Goal: Task Accomplishment & Management: Manage account settings

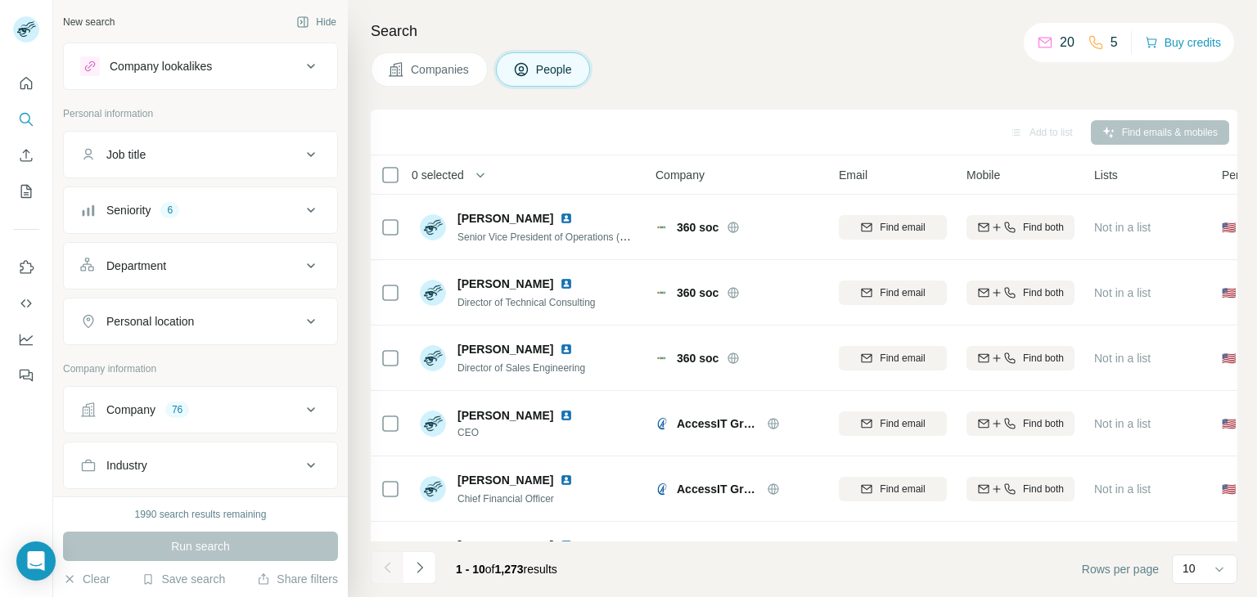
click at [301, 207] on icon at bounding box center [311, 211] width 20 height 20
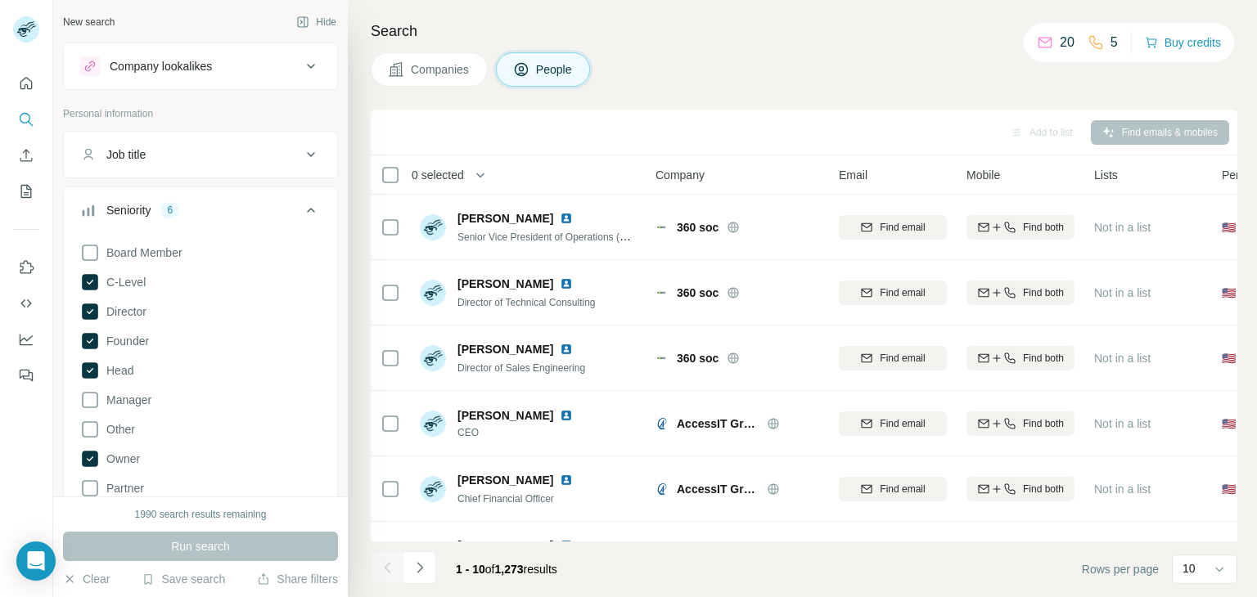
click at [76, 279] on div "Board Member C-Level Director Founder Head Manager Other Owner Partner VP Clear…" at bounding box center [200, 401] width 273 height 329
click at [96, 282] on icon at bounding box center [90, 282] width 16 height 16
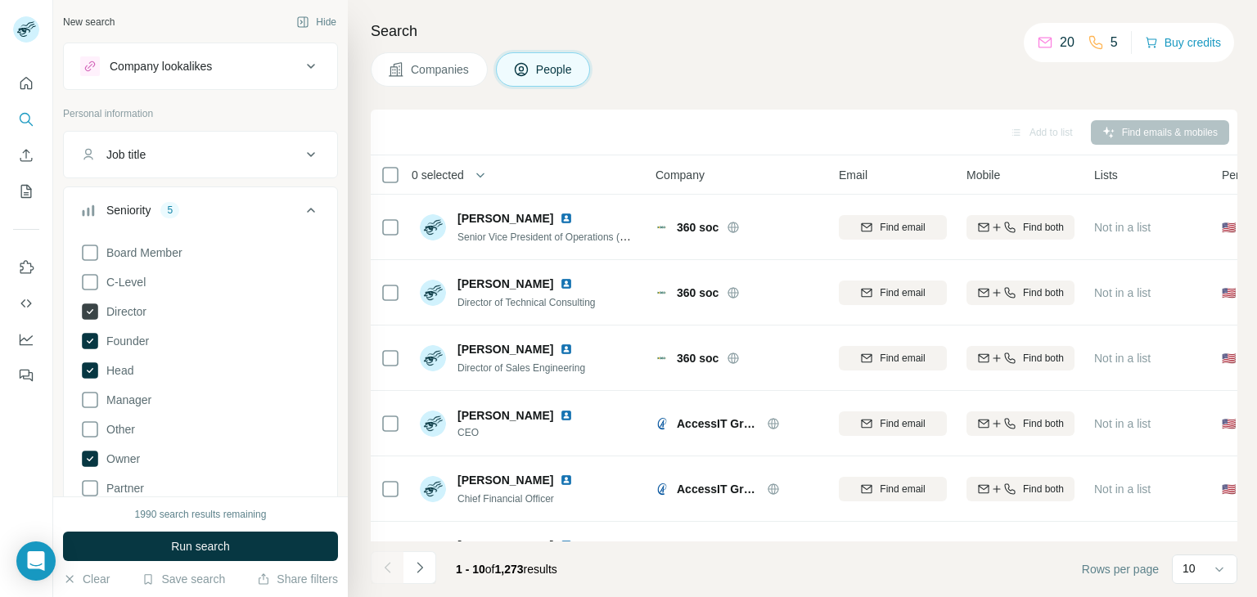
click at [90, 311] on icon at bounding box center [90, 311] width 7 height 5
click at [94, 345] on icon at bounding box center [90, 341] width 16 height 16
click at [92, 370] on icon at bounding box center [90, 371] width 16 height 16
click at [92, 453] on icon at bounding box center [90, 459] width 16 height 16
click at [301, 150] on icon at bounding box center [311, 155] width 20 height 20
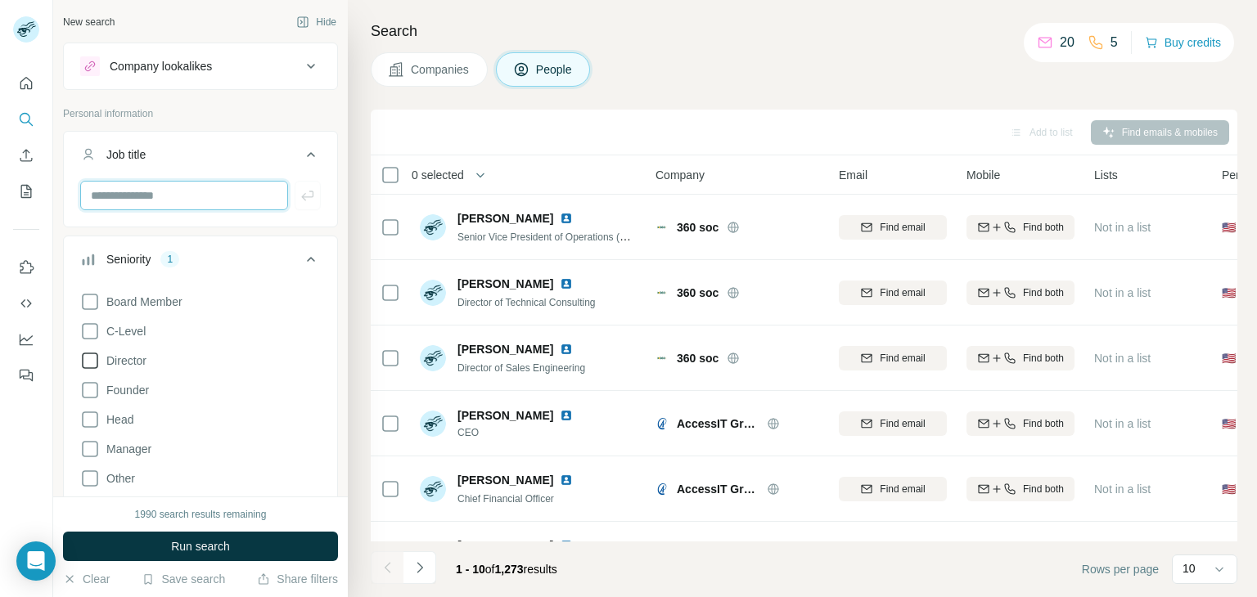
click at [157, 197] on input "text" at bounding box center [184, 195] width 208 height 29
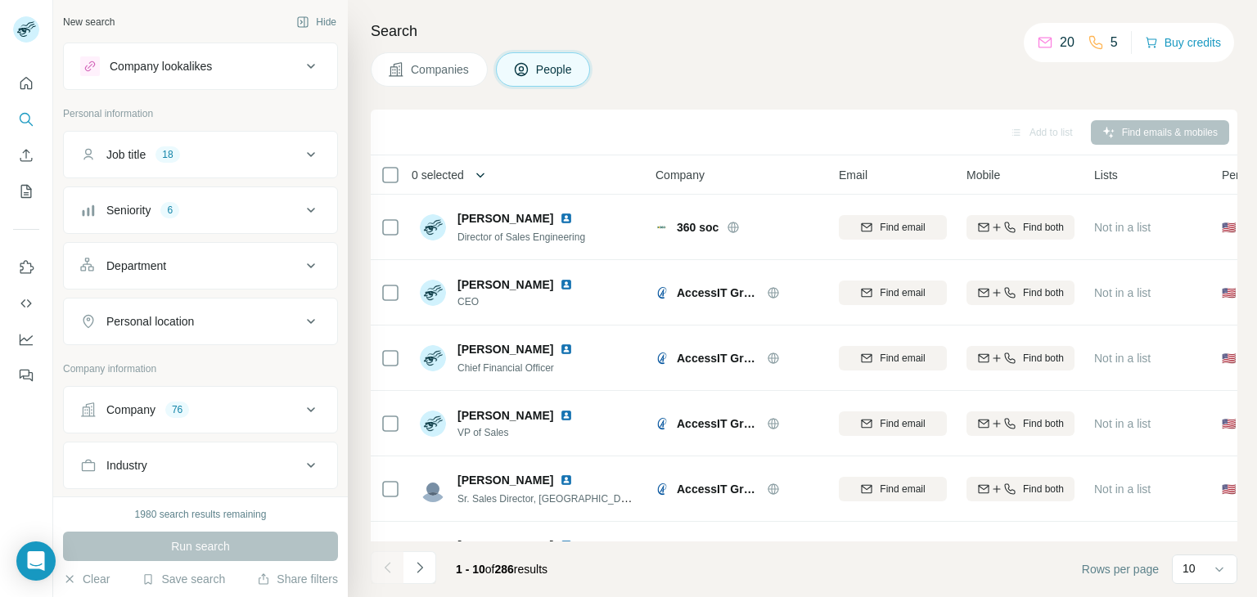
click at [480, 178] on icon "button" at bounding box center [480, 175] width 16 height 16
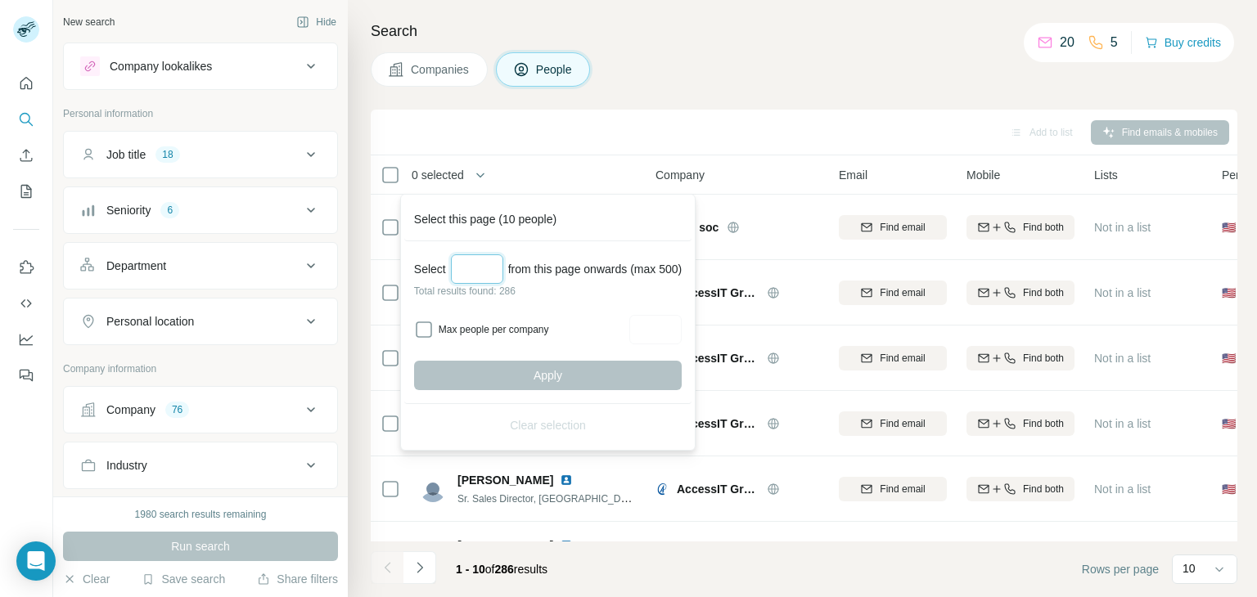
click at [491, 259] on input "Select a number (up to 500)" at bounding box center [477, 269] width 52 height 29
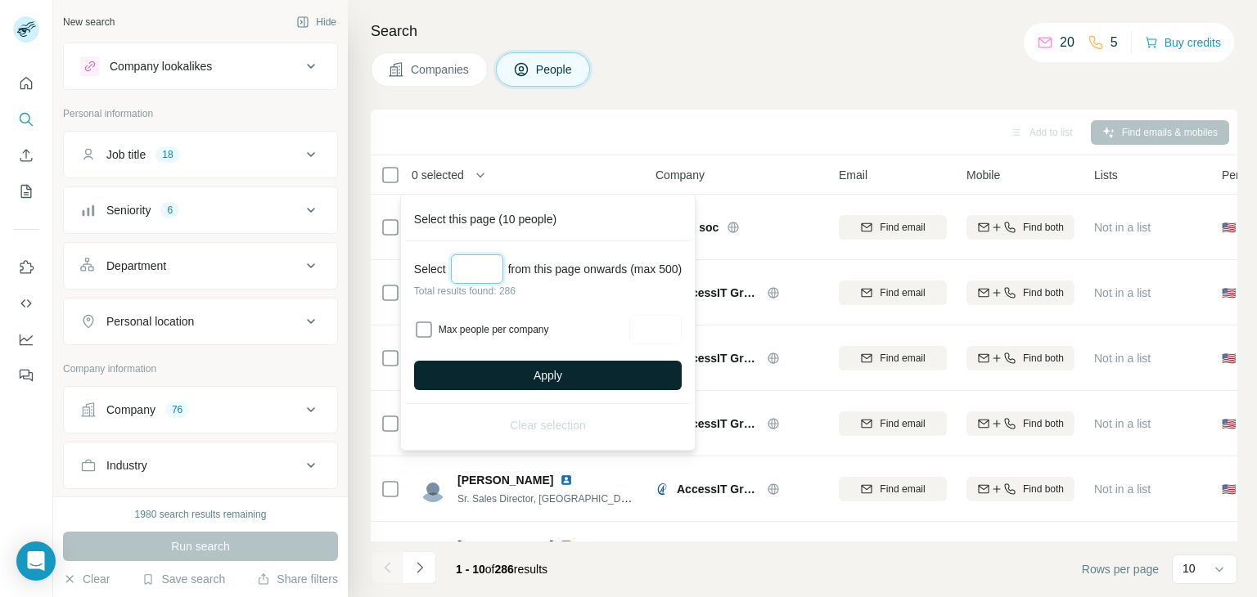
type input "***"
click at [510, 371] on button "Apply" at bounding box center [548, 375] width 268 height 29
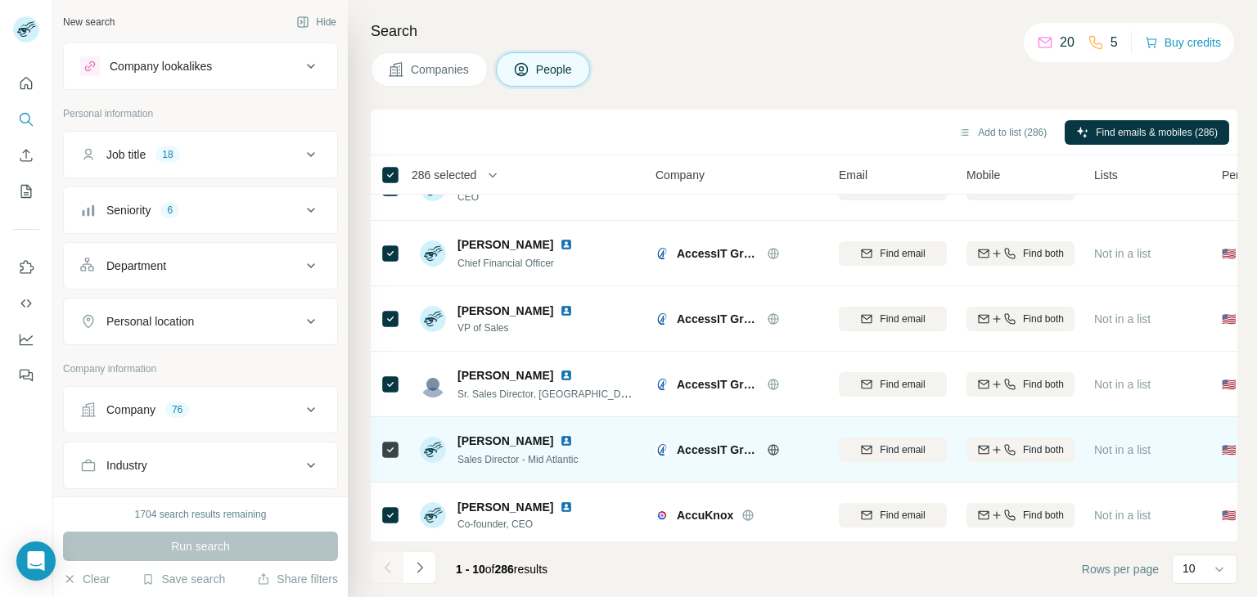
scroll to position [316, 0]
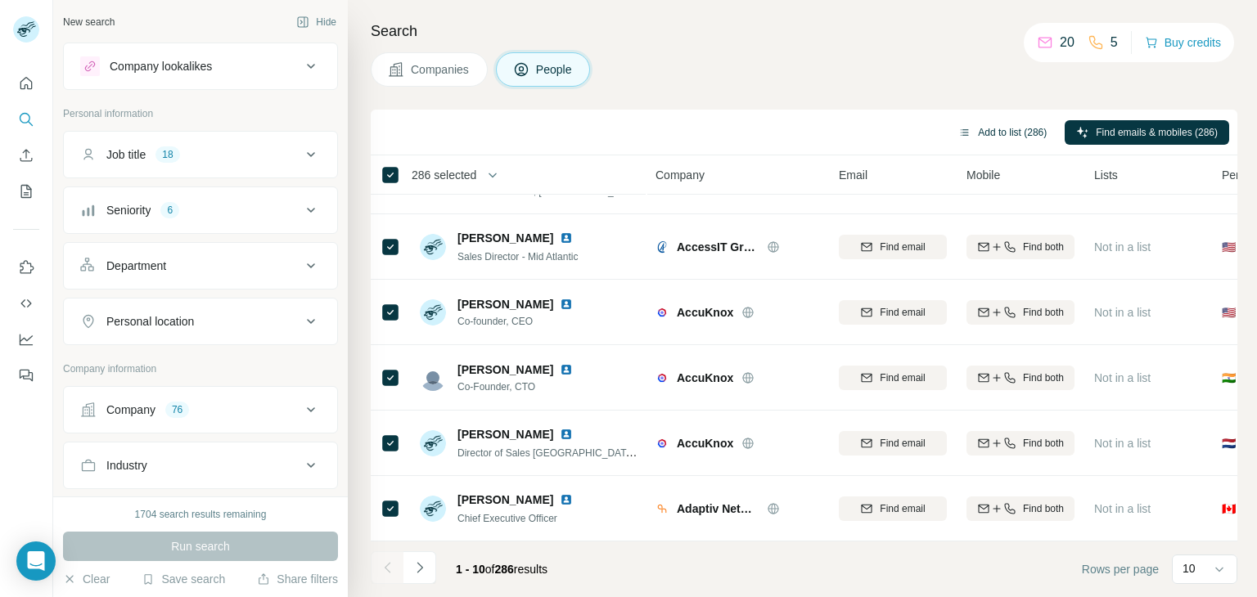
click at [1031, 131] on button "Add to list (286)" at bounding box center [1002, 132] width 111 height 25
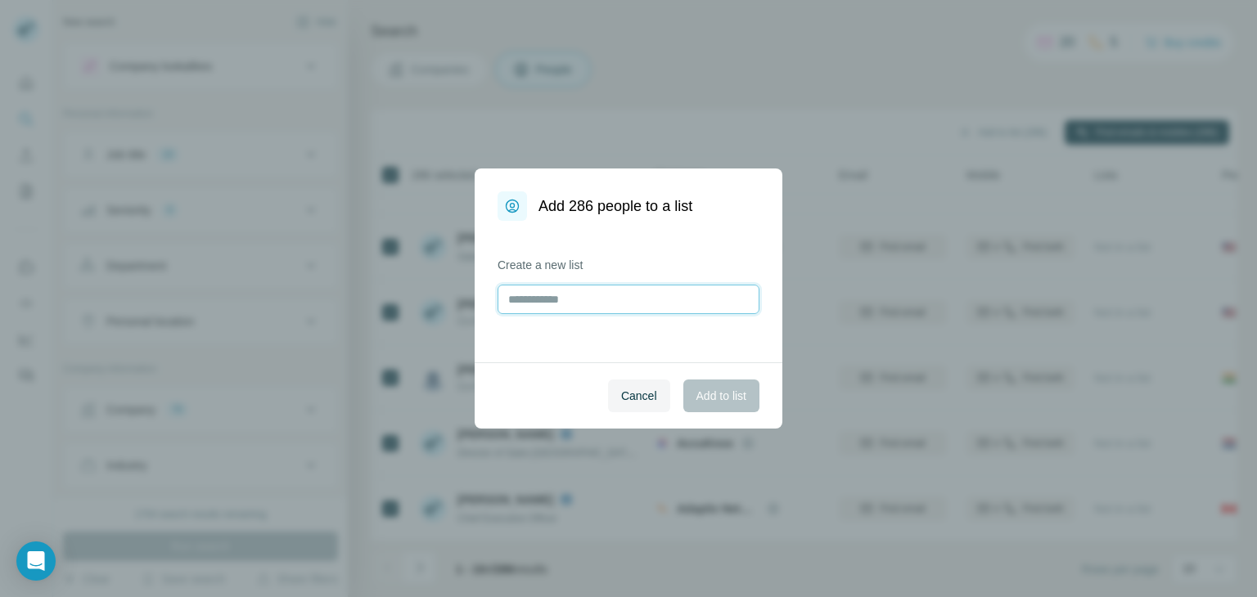
click at [619, 299] on input "text" at bounding box center [629, 299] width 262 height 29
click at [564, 288] on input "text" at bounding box center [629, 299] width 262 height 29
click at [584, 257] on label "Create a new list" at bounding box center [629, 265] width 262 height 16
click at [508, 199] on icon at bounding box center [512, 206] width 16 height 16
click at [600, 263] on label "Create a new list" at bounding box center [629, 265] width 262 height 16
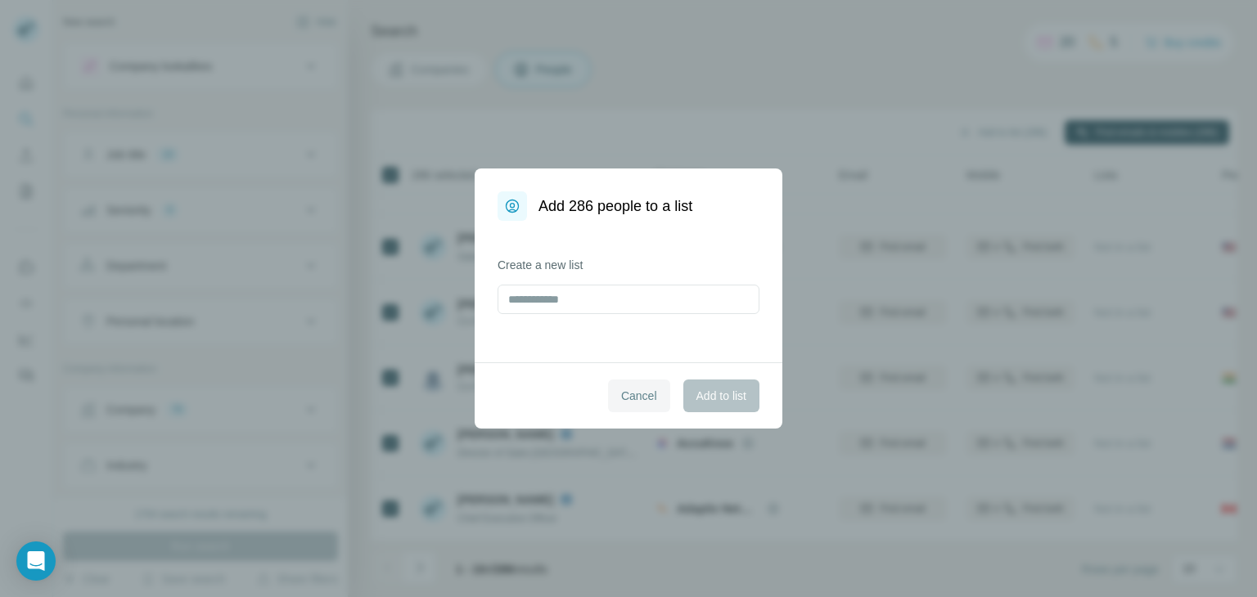
click at [638, 390] on span "Cancel" at bounding box center [639, 396] width 36 height 16
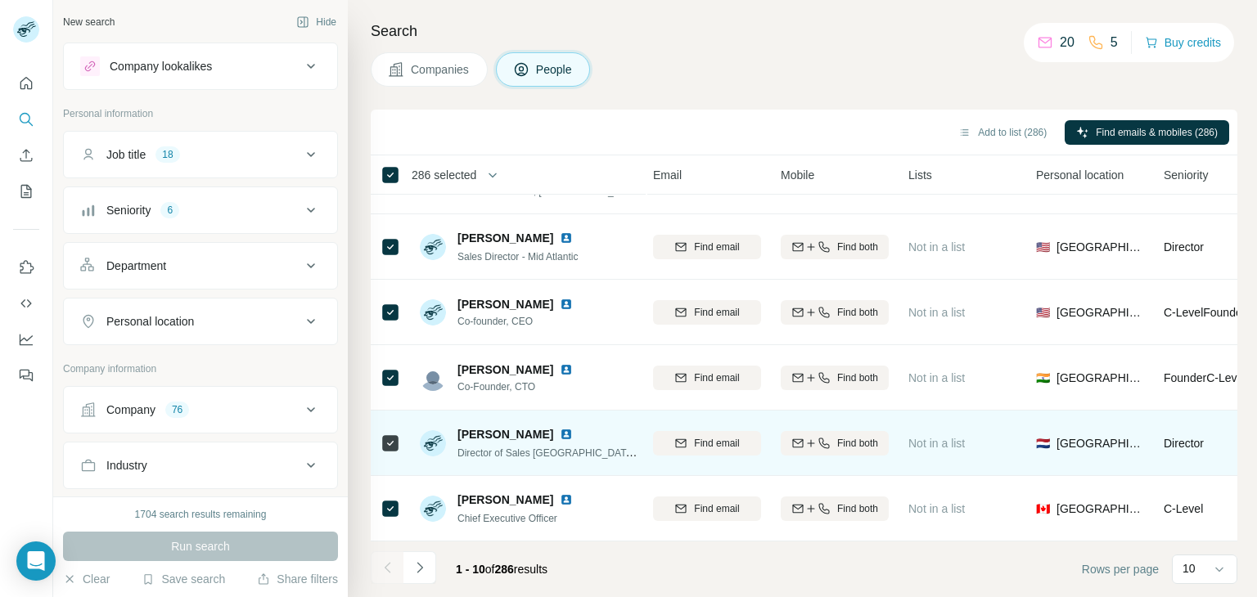
scroll to position [316, 184]
click at [710, 436] on span "Find email" at bounding box center [718, 443] width 45 height 15
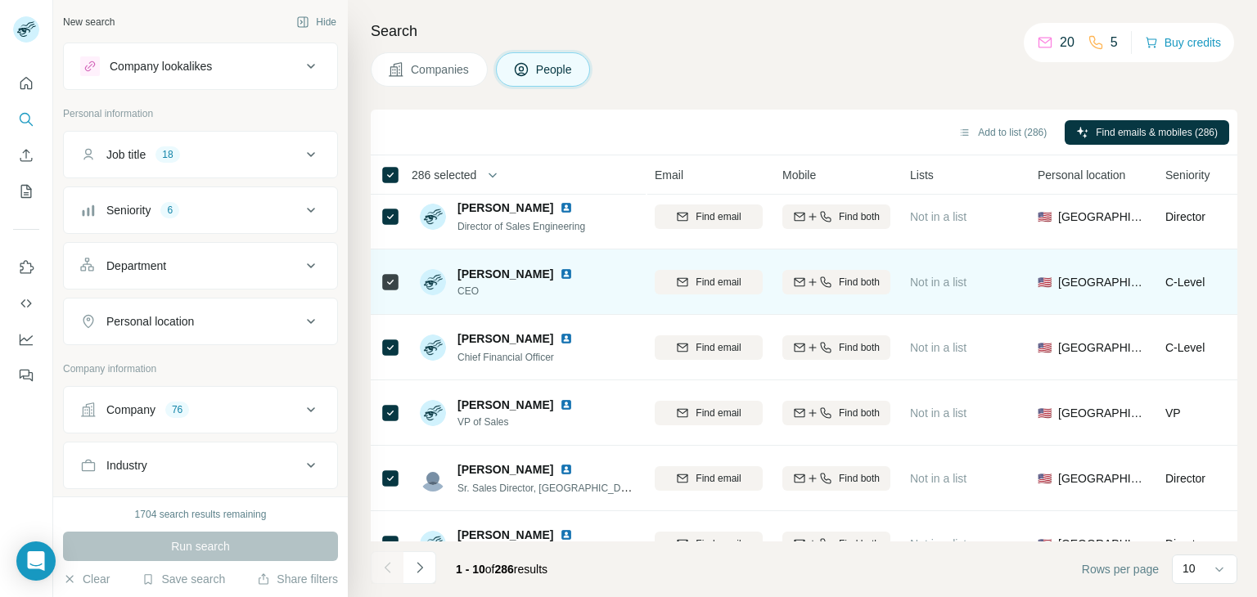
scroll to position [0, 184]
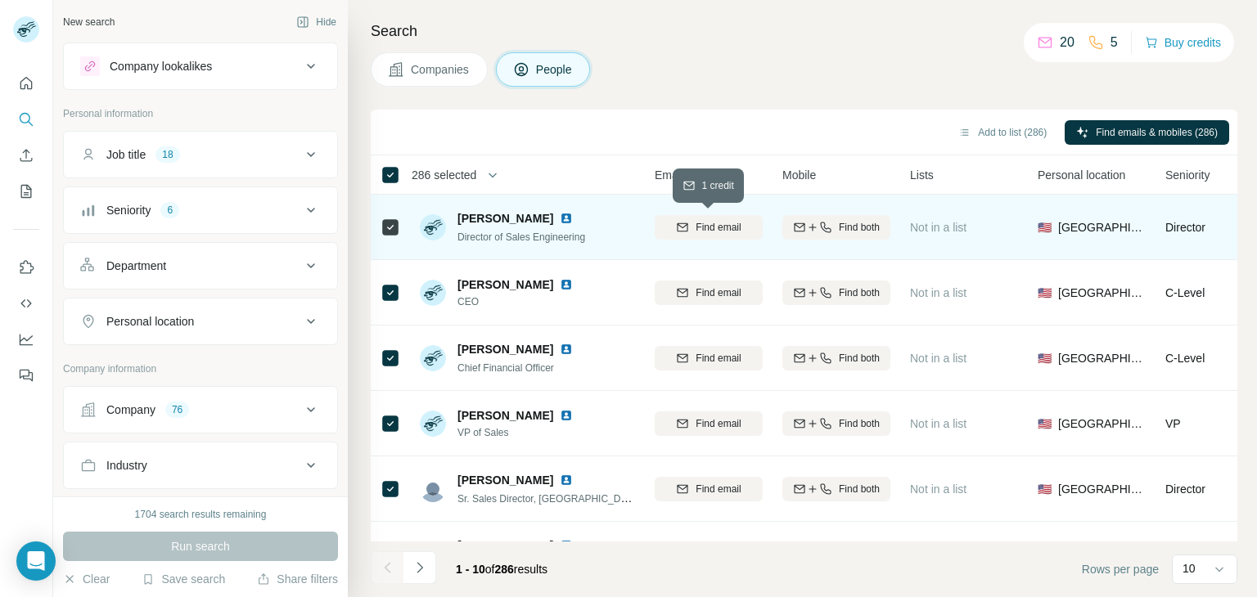
click at [705, 215] on button "Find email" at bounding box center [709, 227] width 108 height 25
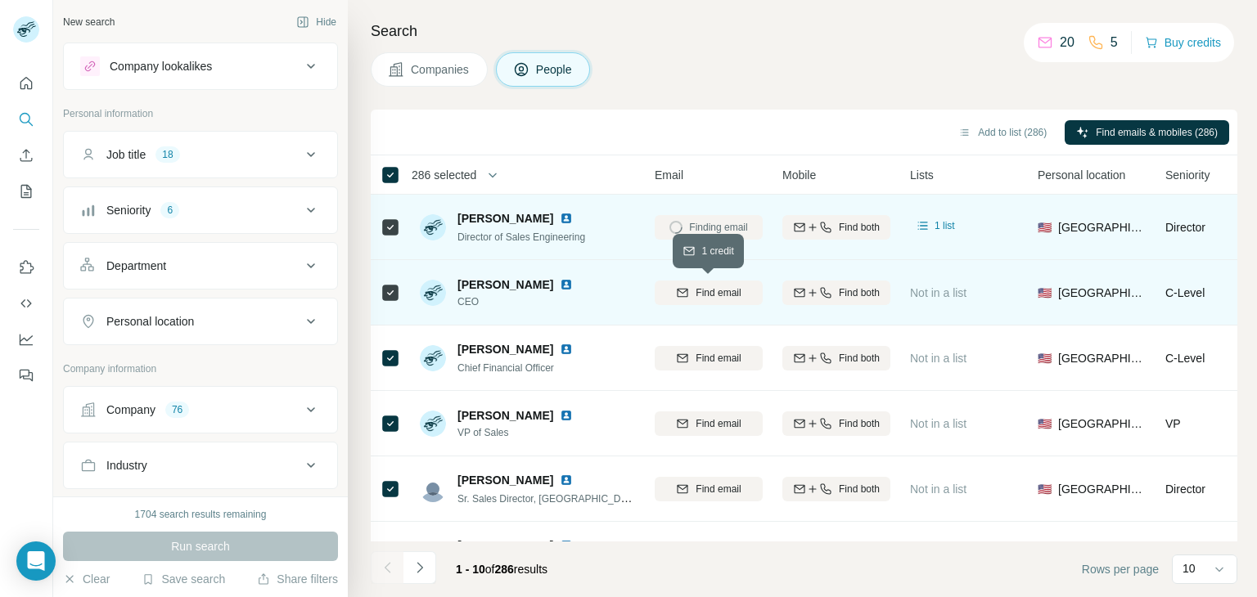
click at [696, 290] on span "Find email" at bounding box center [718, 293] width 45 height 15
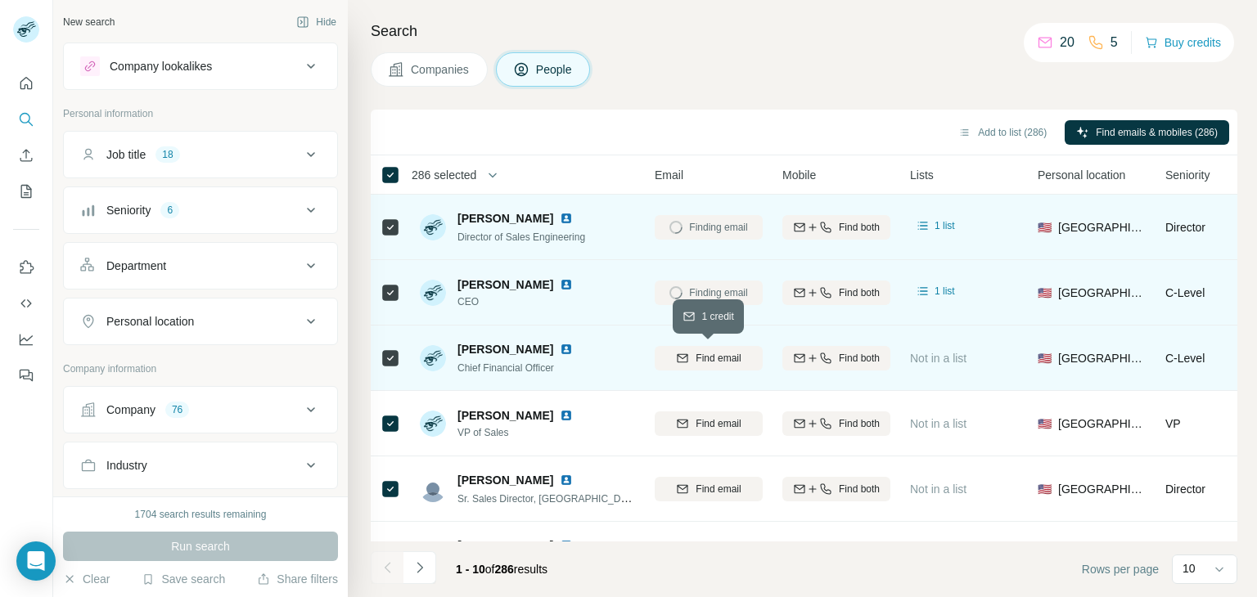
click at [693, 358] on div "Find email" at bounding box center [709, 358] width 108 height 15
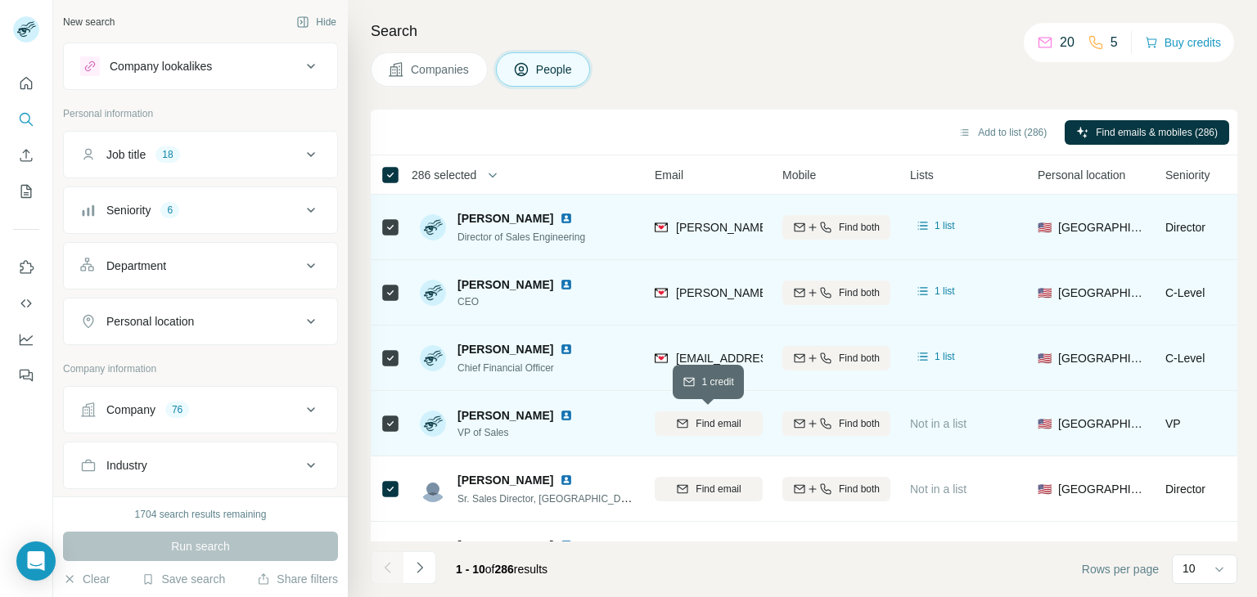
click at [706, 422] on span "Find email" at bounding box center [718, 424] width 45 height 15
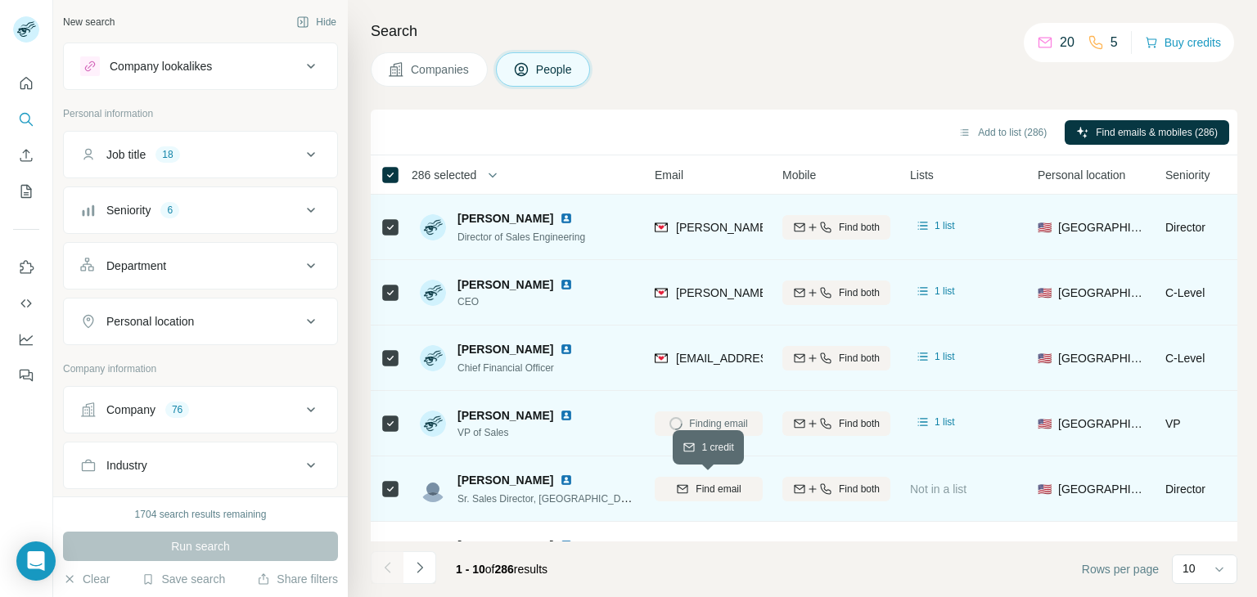
click at [708, 488] on span "Find email" at bounding box center [718, 489] width 45 height 15
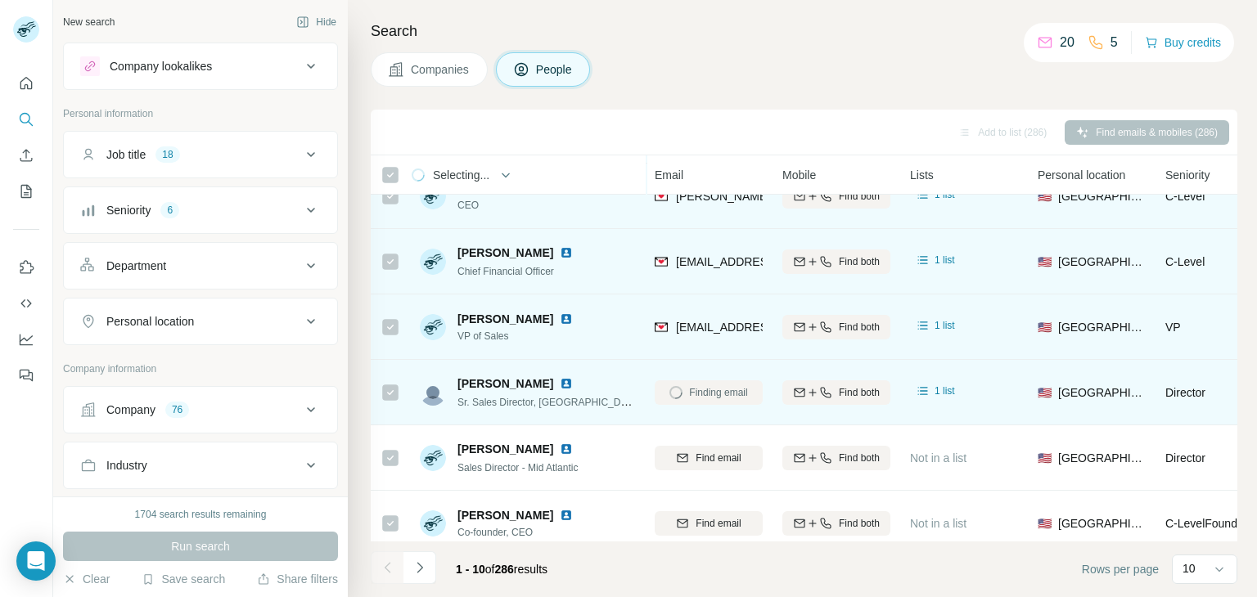
scroll to position [191, 184]
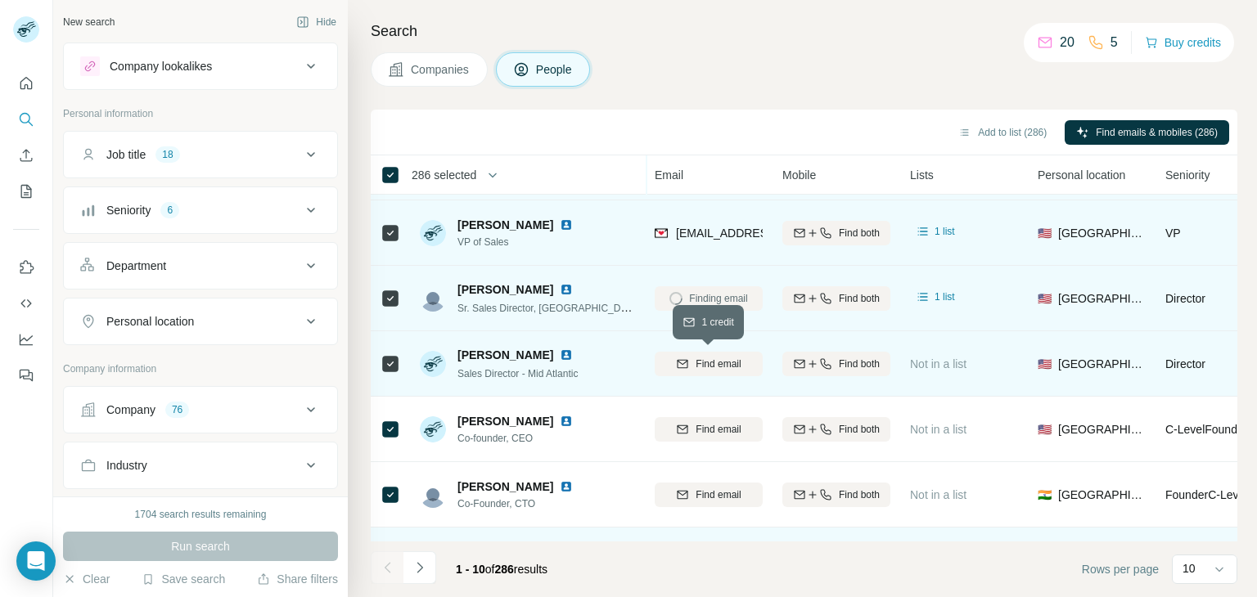
click at [696, 357] on span "Find email" at bounding box center [718, 364] width 45 height 15
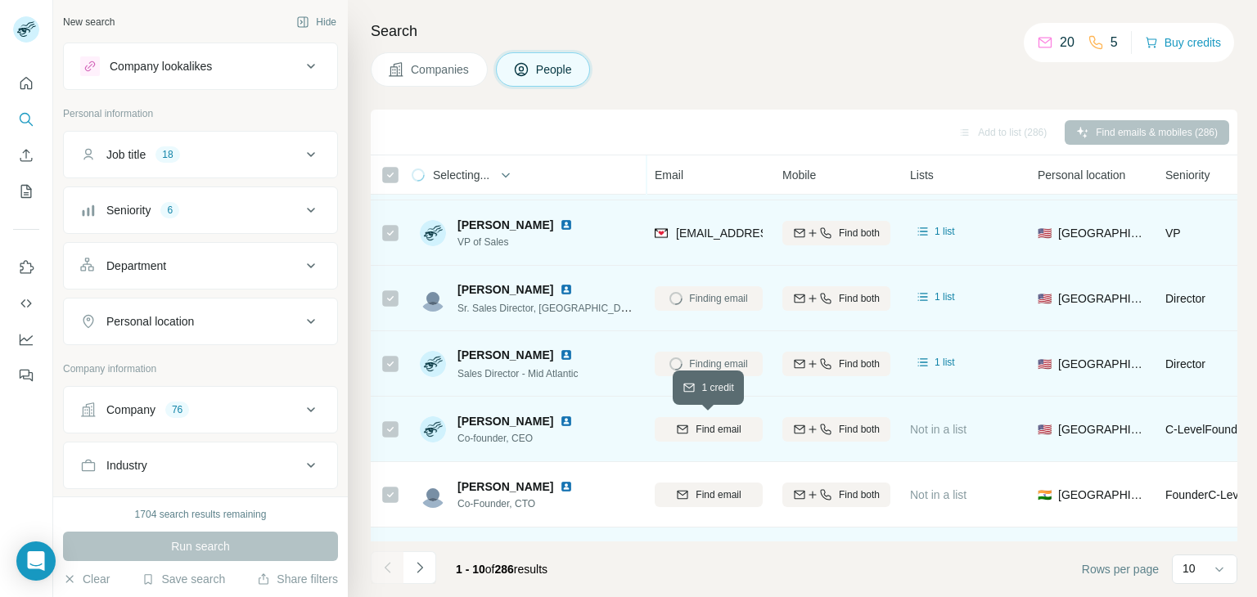
click at [687, 428] on icon "button" at bounding box center [683, 429] width 11 height 8
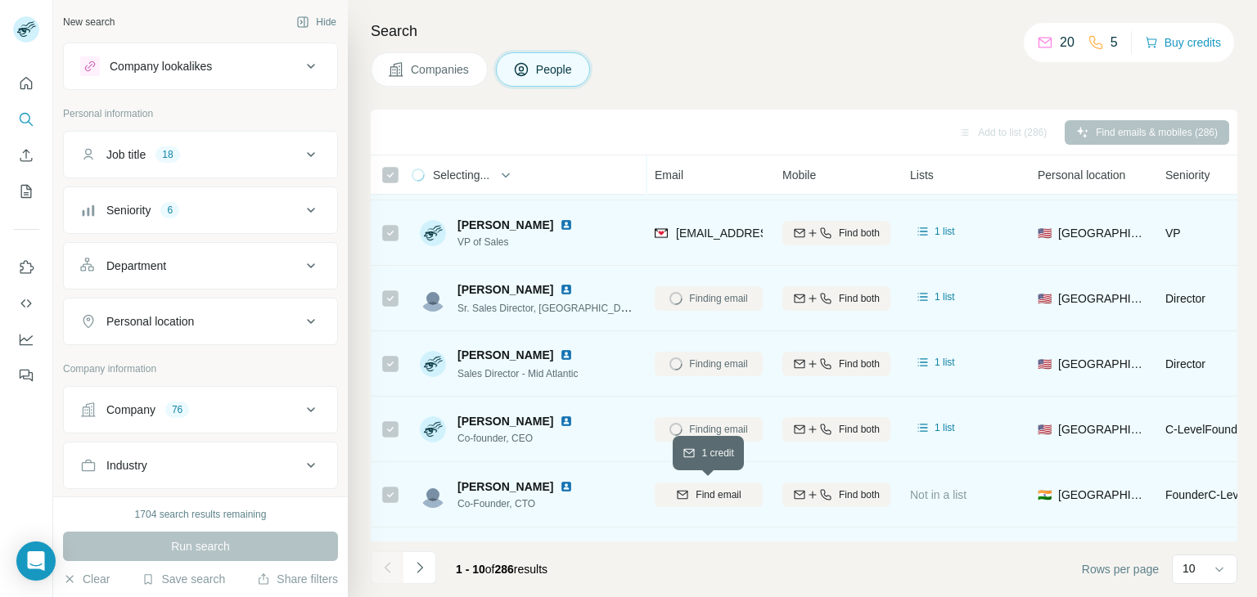
drag, startPoint x: 697, startPoint y: 489, endPoint x: 700, endPoint y: 478, distance: 10.9
click at [697, 490] on span "Find email" at bounding box center [718, 495] width 45 height 15
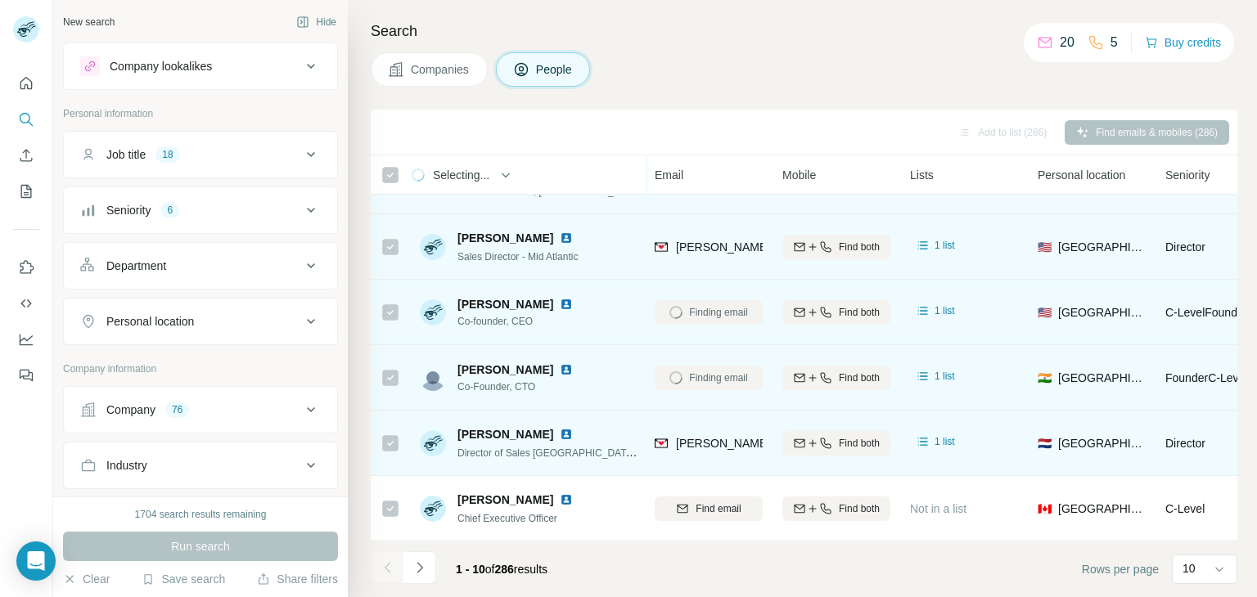
scroll to position [316, 184]
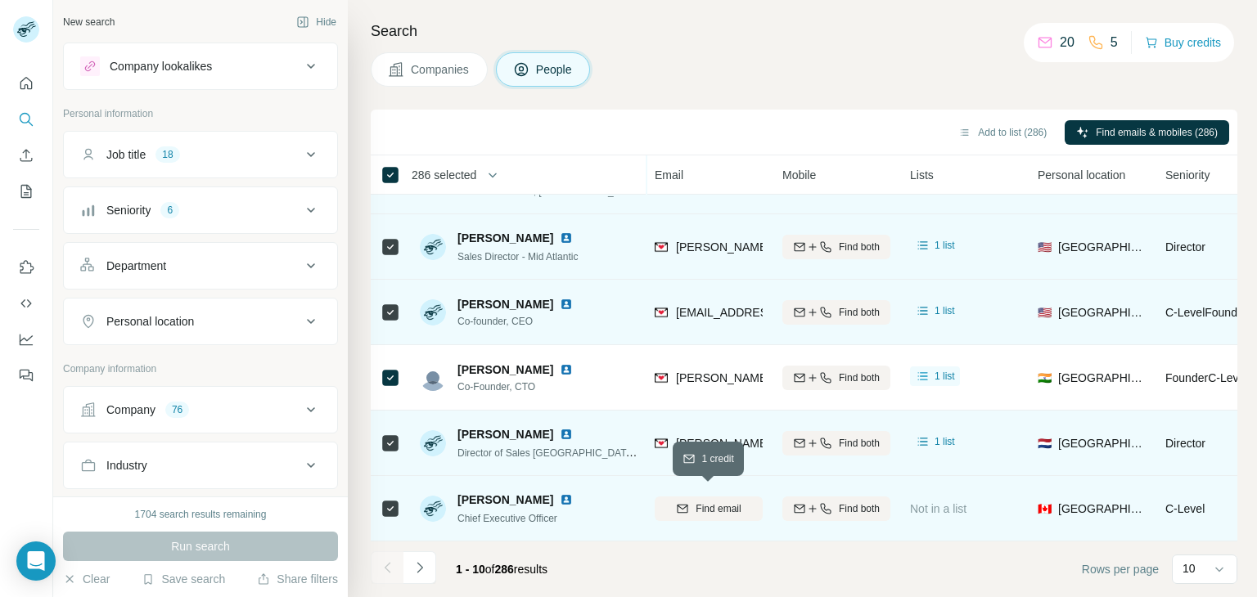
click at [701, 505] on span "Find email" at bounding box center [718, 509] width 45 height 15
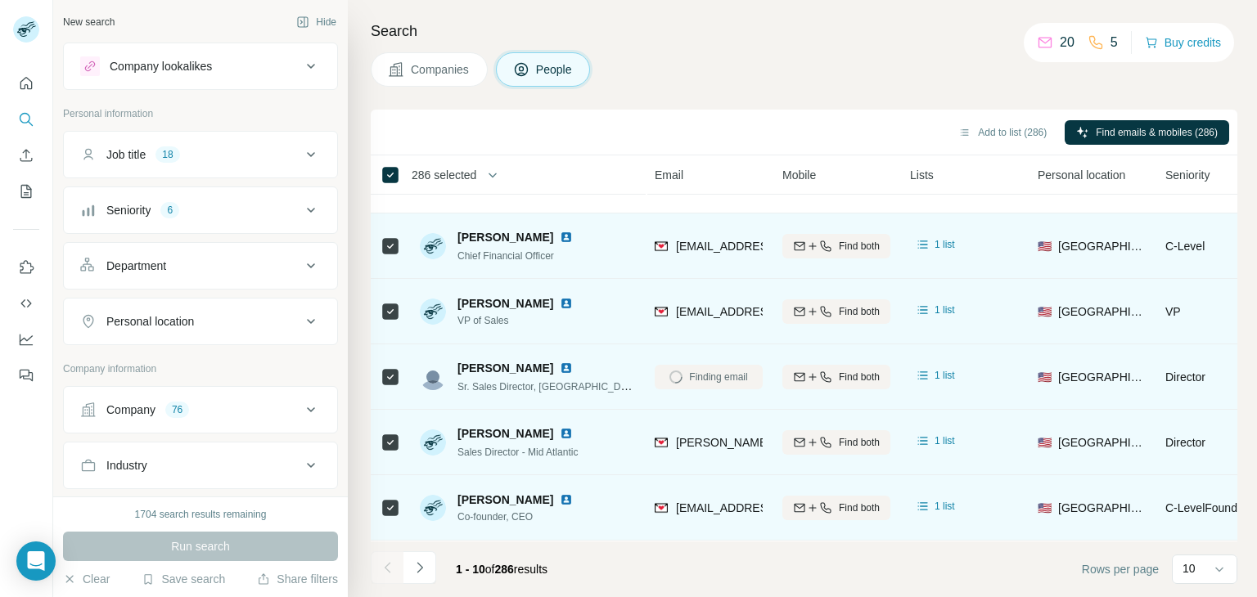
scroll to position [0, 184]
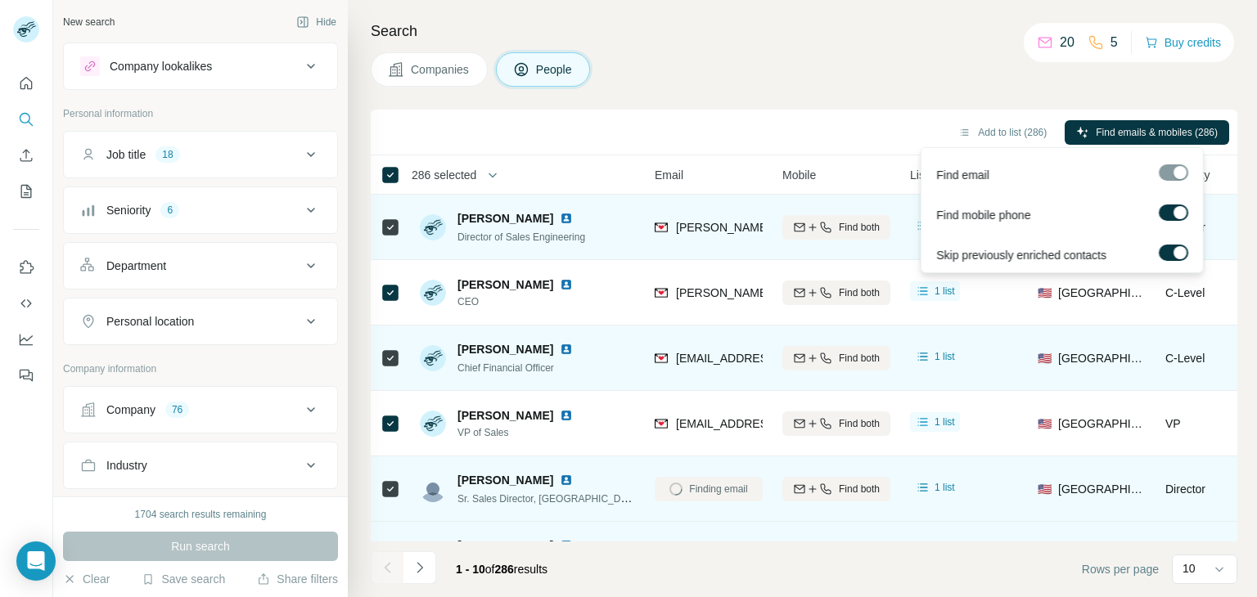
click at [1177, 249] on div at bounding box center [1180, 252] width 13 height 13
click at [1177, 249] on label at bounding box center [1173, 253] width 29 height 16
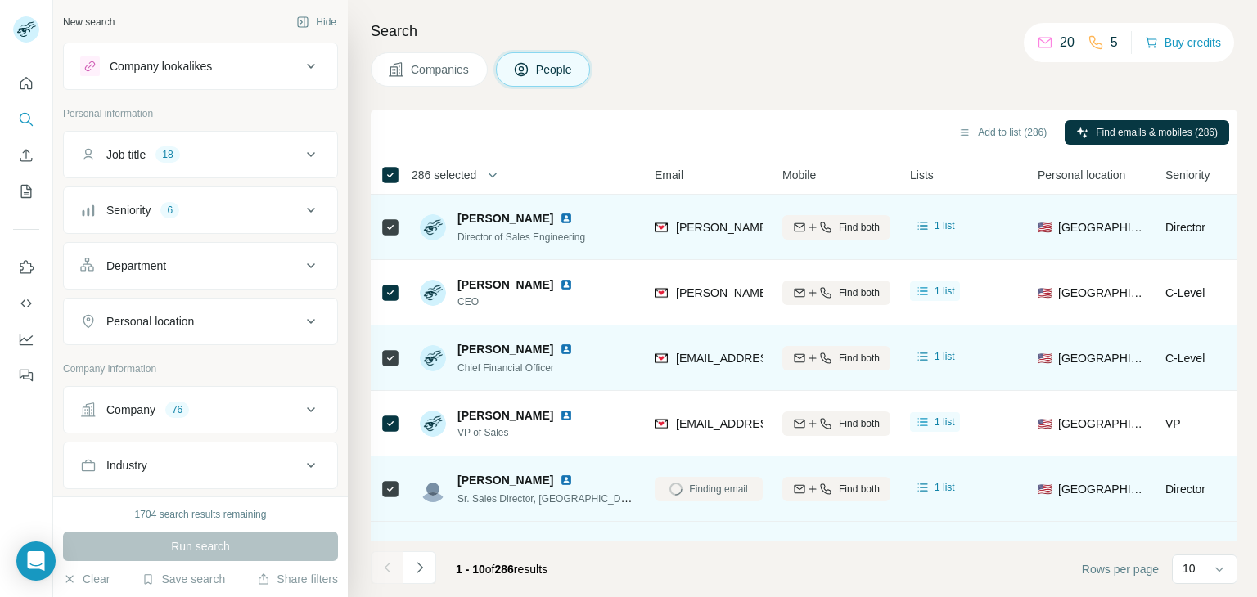
click at [941, 70] on div "Companies People" at bounding box center [804, 69] width 867 height 34
click at [1007, 128] on button "Add to list (286)" at bounding box center [1002, 132] width 111 height 25
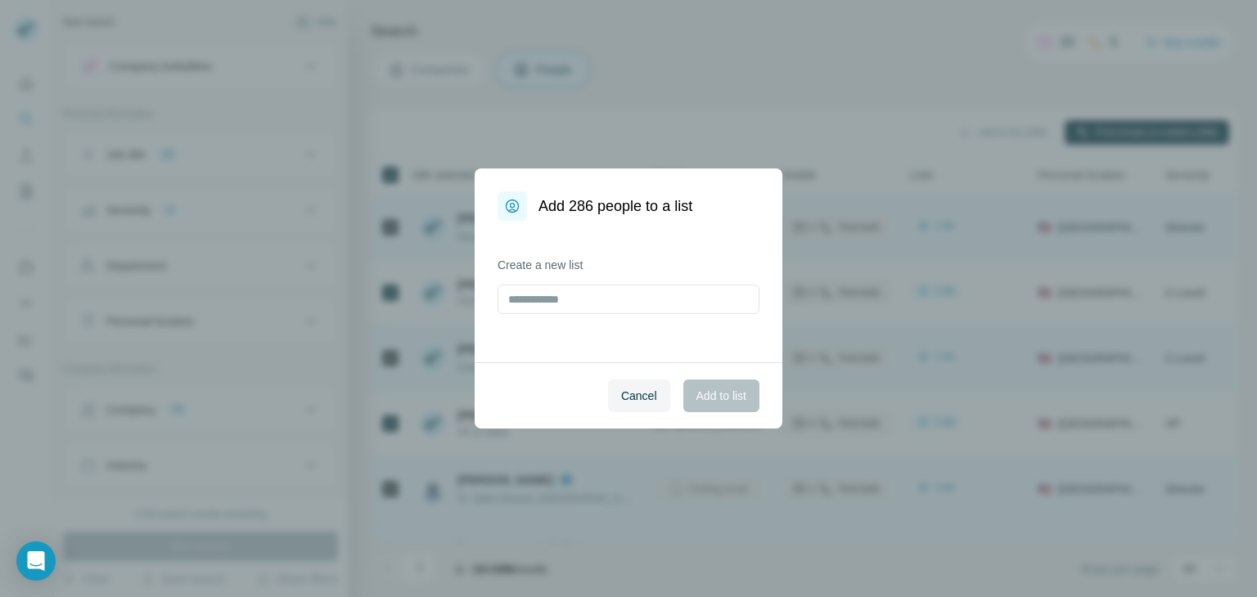
click at [540, 282] on div "Create a new list" at bounding box center [629, 285] width 262 height 57
click at [562, 305] on input "text" at bounding box center [629, 299] width 262 height 29
drag, startPoint x: 637, startPoint y: 385, endPoint x: 629, endPoint y: 379, distance: 9.3
click at [637, 385] on button "Cancel" at bounding box center [639, 396] width 62 height 33
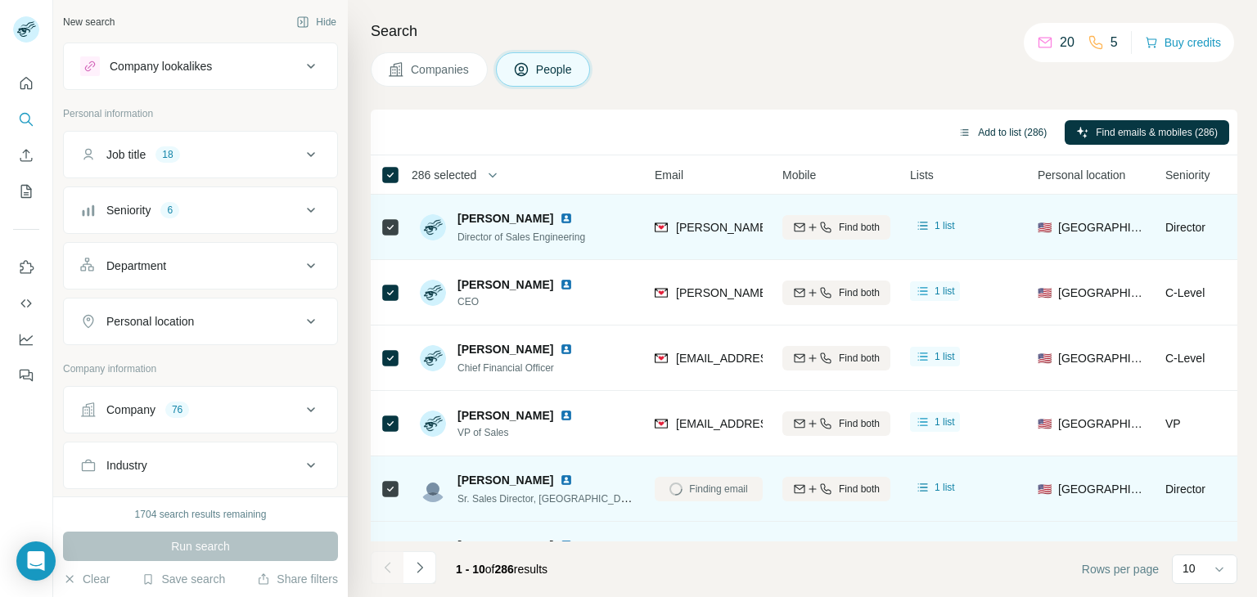
click at [1004, 132] on button "Add to list (286)" at bounding box center [1002, 132] width 111 height 25
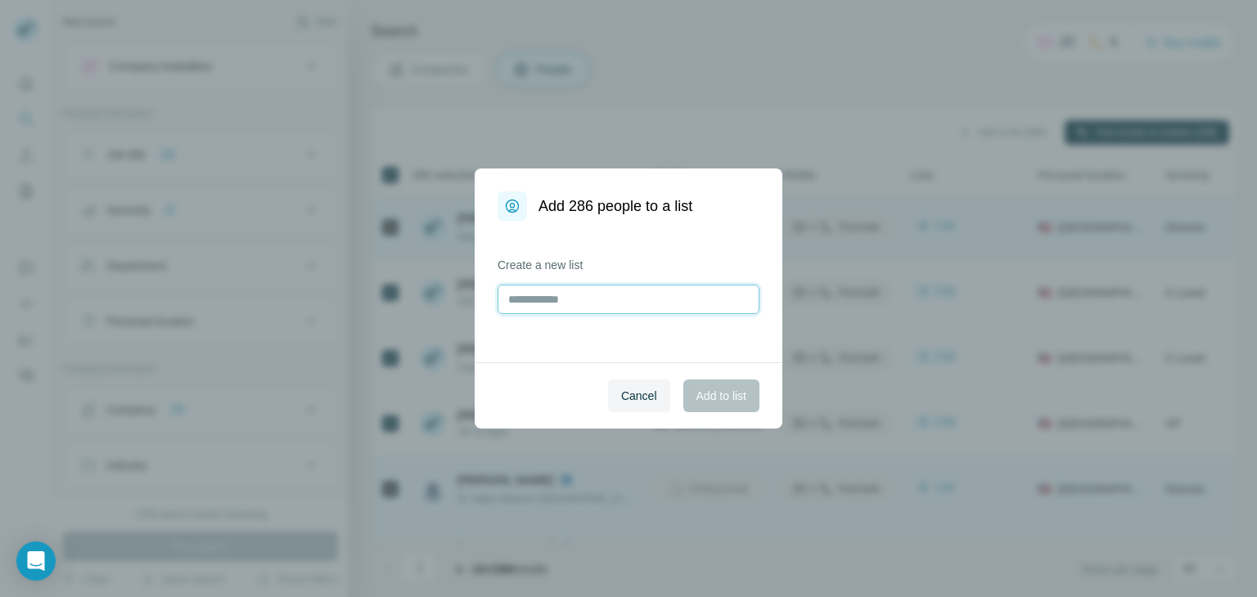
click at [593, 305] on input "text" at bounding box center [629, 299] width 262 height 29
type input "******"
click at [727, 385] on button "Add to list" at bounding box center [721, 396] width 76 height 33
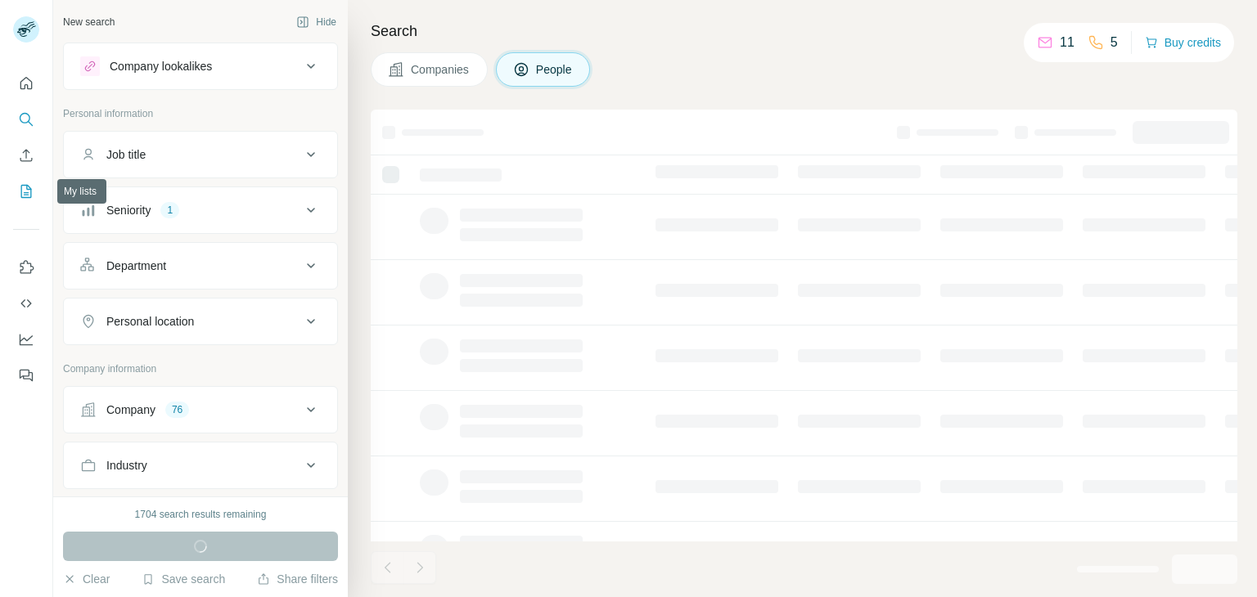
click at [29, 192] on icon "My lists" at bounding box center [26, 191] width 16 height 16
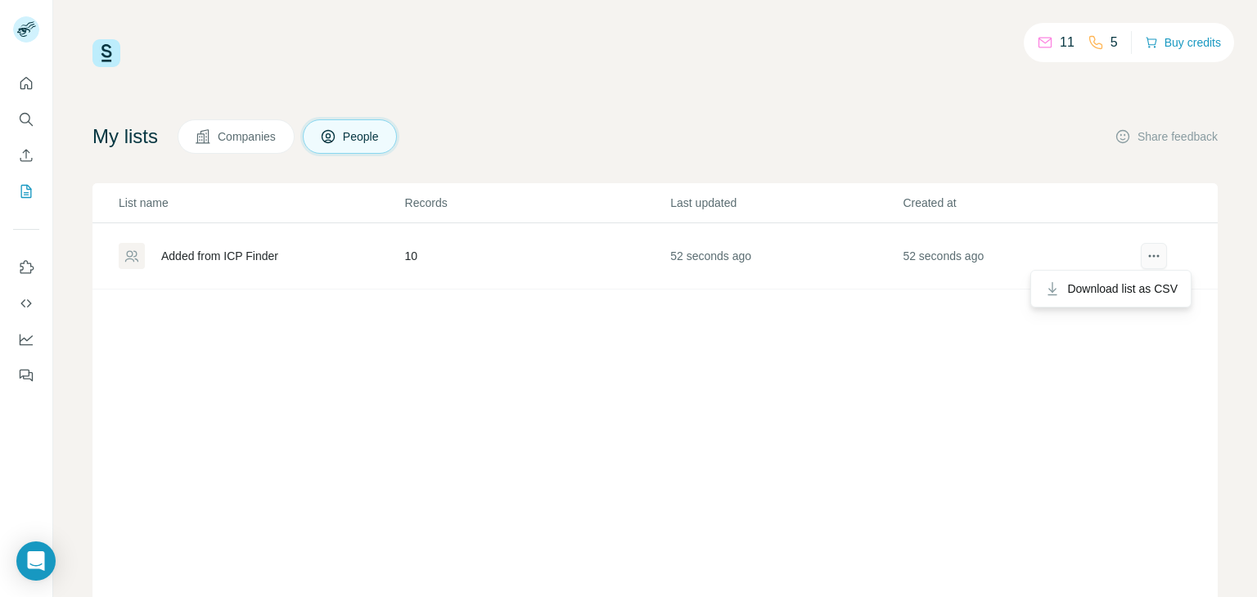
click at [1147, 253] on icon "actions" at bounding box center [1154, 256] width 16 height 16
click at [1146, 255] on icon "actions" at bounding box center [1154, 256] width 16 height 16
click at [1146, 253] on icon "actions" at bounding box center [1154, 256] width 16 height 16
click at [1148, 256] on icon "actions" at bounding box center [1149, 256] width 2 height 2
drag, startPoint x: 1147, startPoint y: 251, endPoint x: 733, endPoint y: 252, distance: 414.1
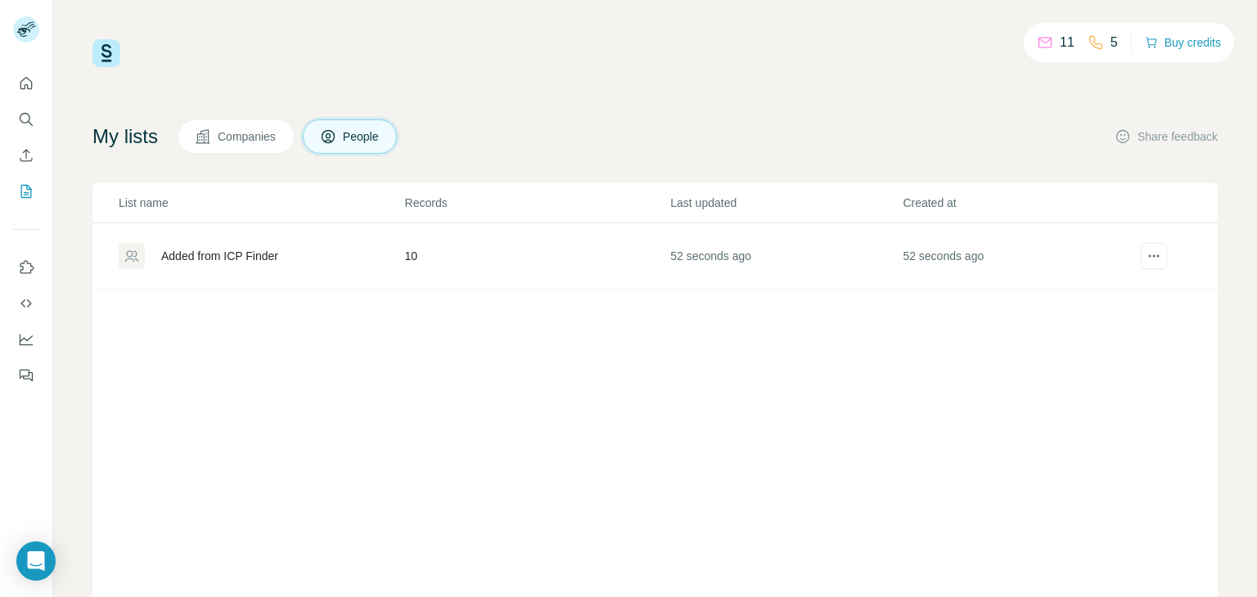
click at [739, 252] on td "52 seconds ago" at bounding box center [785, 256] width 232 height 66
drag, startPoint x: 403, startPoint y: 247, endPoint x: 381, endPoint y: 247, distance: 21.3
click at [398, 247] on tr "Added from ICP Finder 10 52 seconds ago 52 seconds ago" at bounding box center [654, 256] width 1125 height 66
click at [223, 246] on div "Added from ICP Finder" at bounding box center [261, 256] width 285 height 26
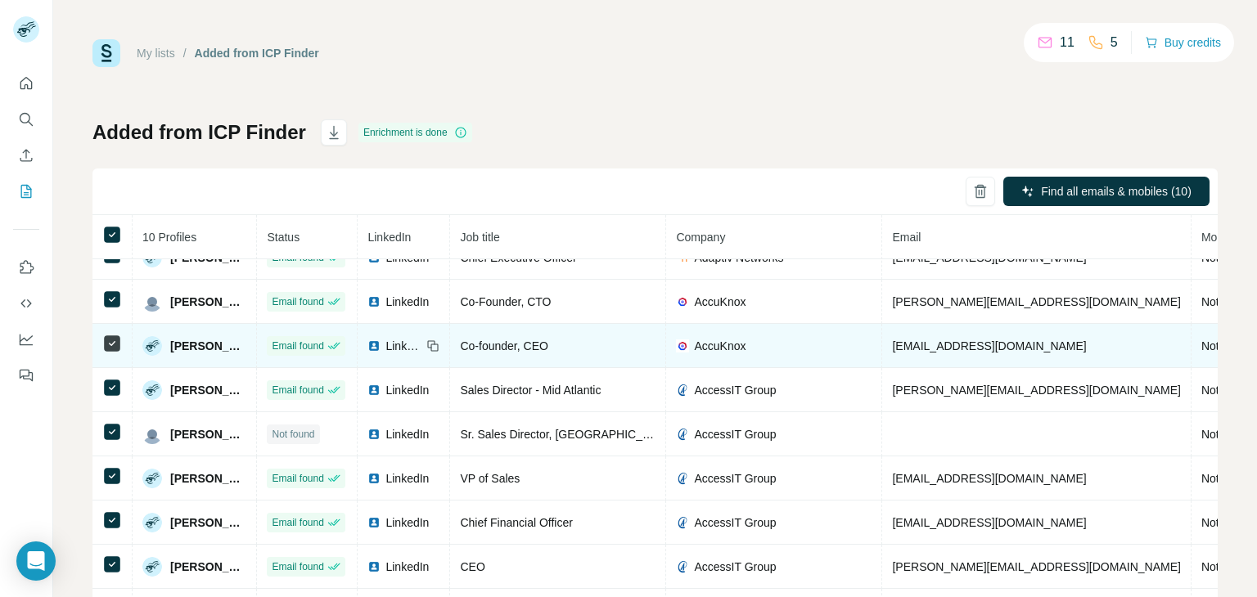
scroll to position [65, 0]
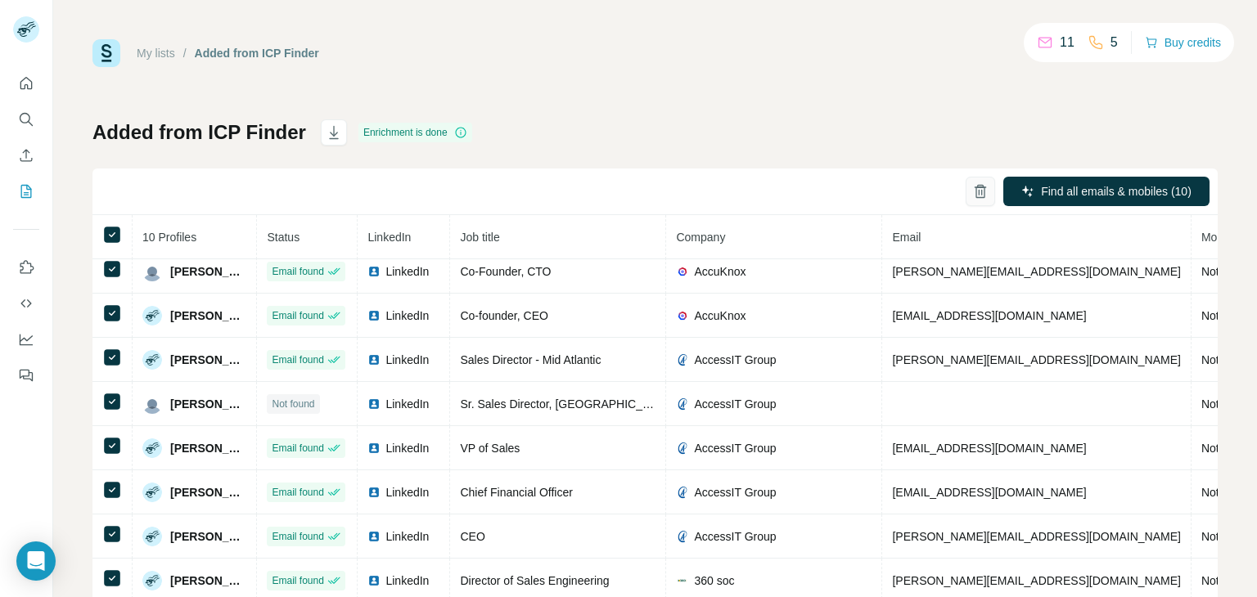
click at [975, 187] on icon "button" at bounding box center [981, 187] width 12 height 1
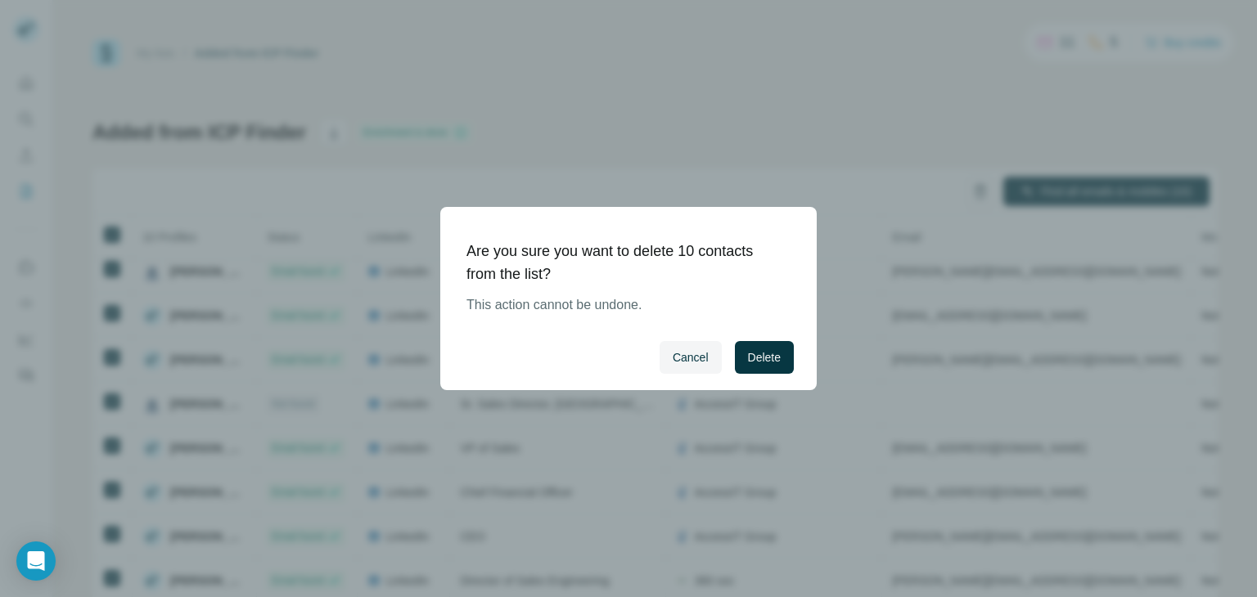
click at [757, 339] on div "Cancel Delete" at bounding box center [628, 357] width 376 height 65
click at [756, 348] on button "Delete" at bounding box center [764, 357] width 59 height 33
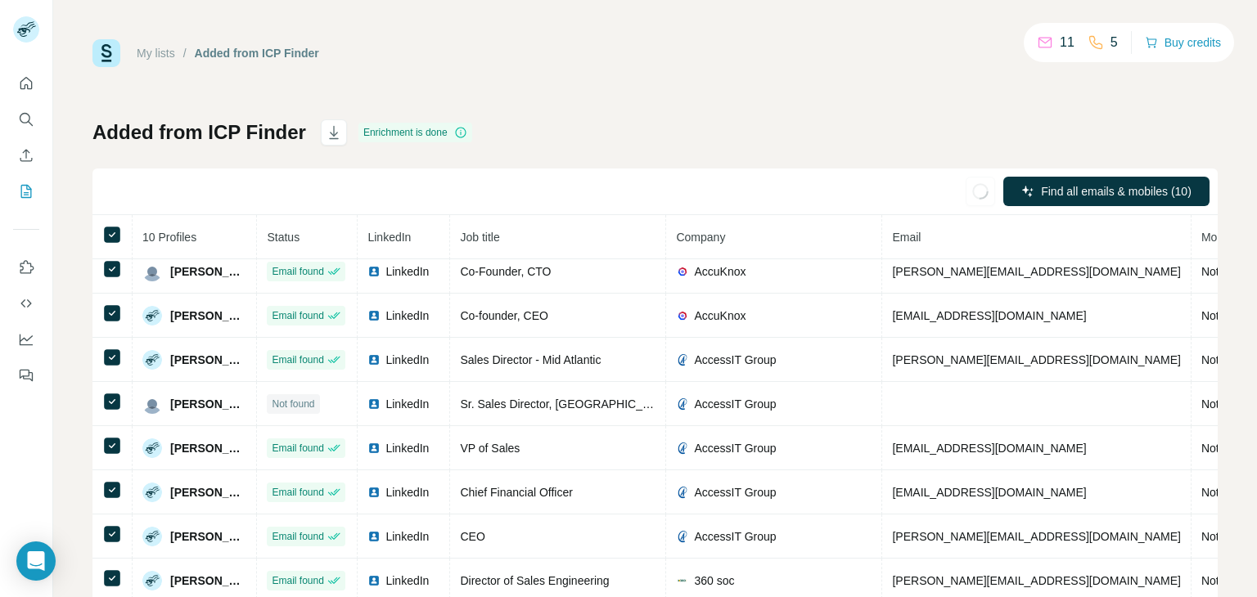
scroll to position [0, 0]
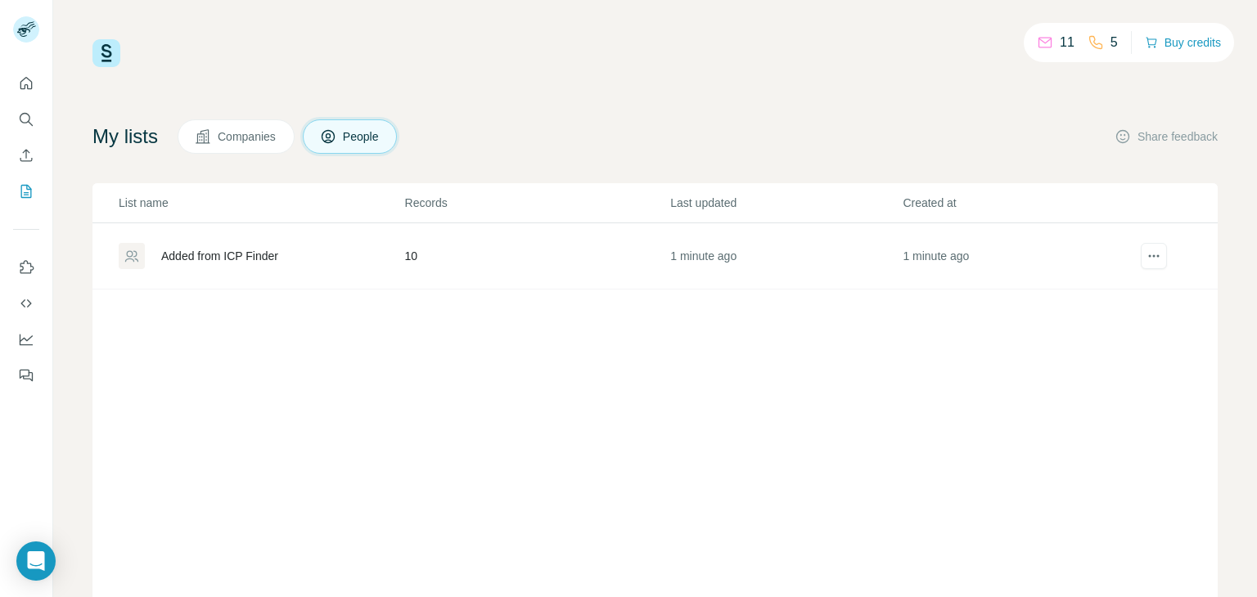
click at [680, 243] on td "1 minute ago" at bounding box center [785, 256] width 232 height 66
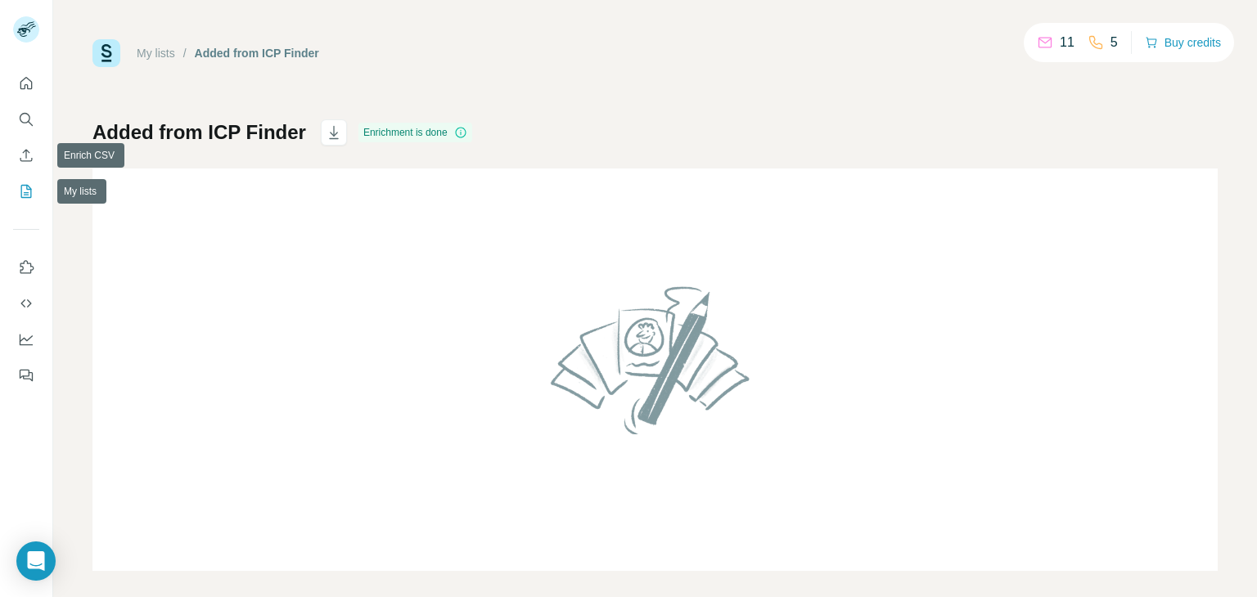
click at [21, 179] on button "My lists" at bounding box center [26, 191] width 26 height 29
click at [25, 181] on button "My lists" at bounding box center [26, 191] width 26 height 29
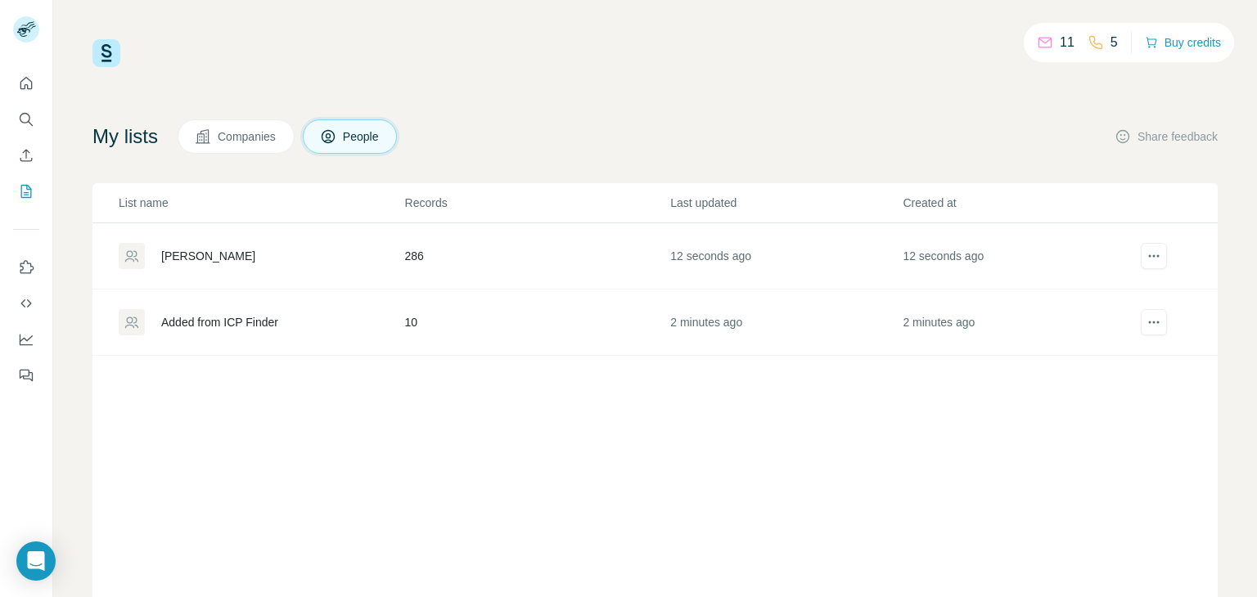
click at [240, 254] on div "Harshu" at bounding box center [261, 256] width 285 height 26
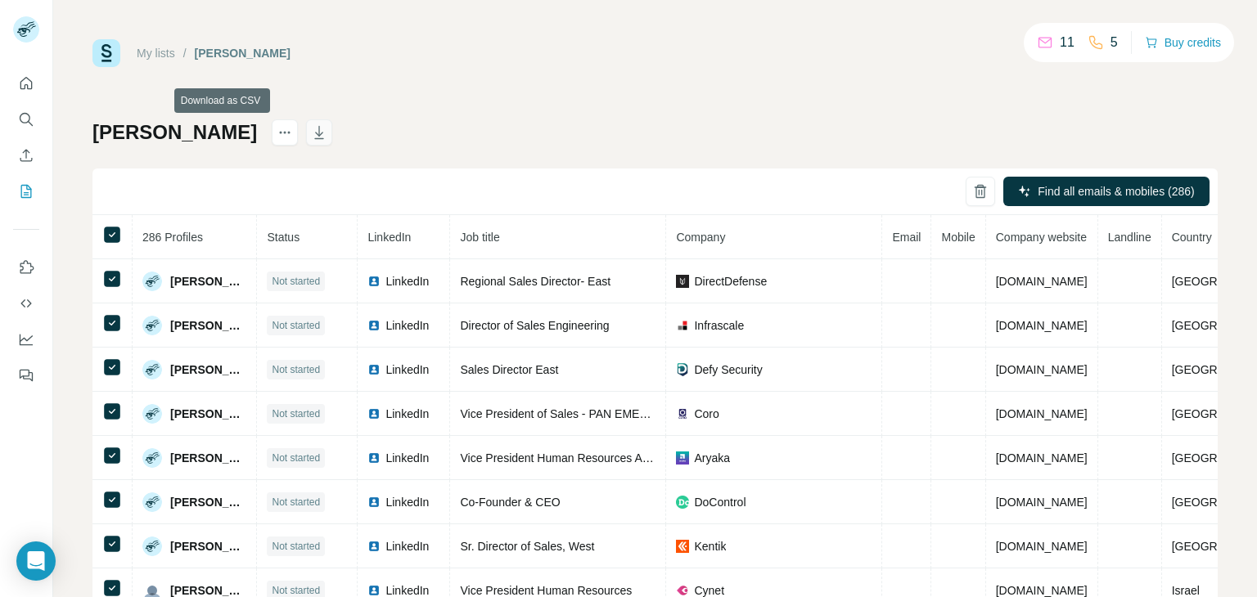
click at [311, 131] on icon "button" at bounding box center [319, 132] width 16 height 16
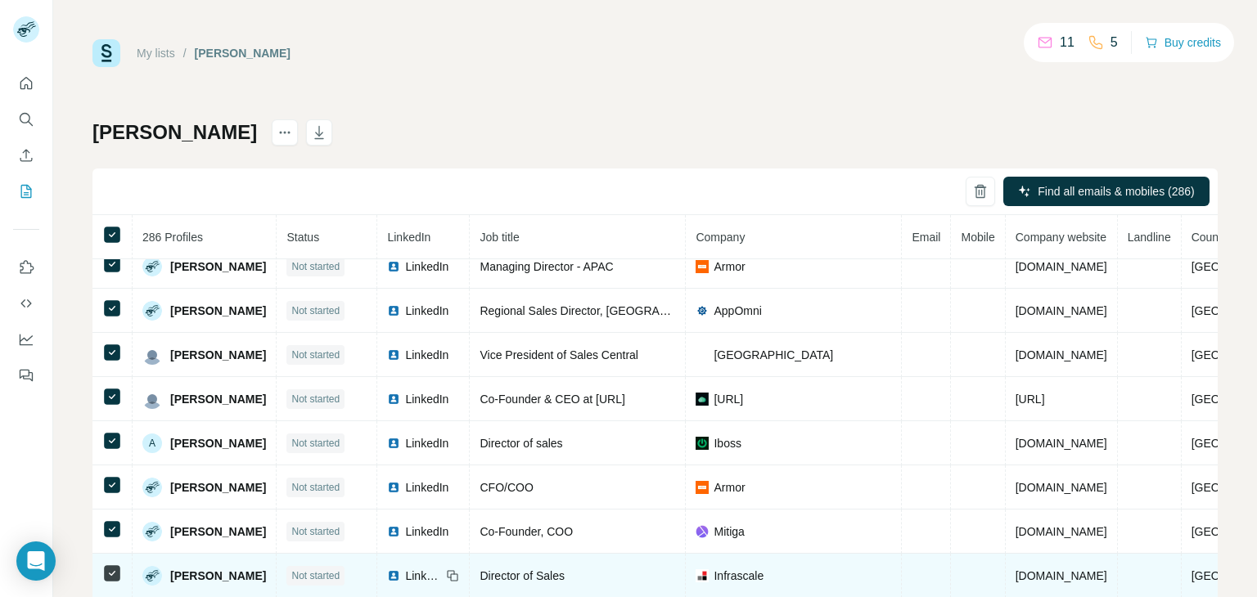
scroll to position [765, 0]
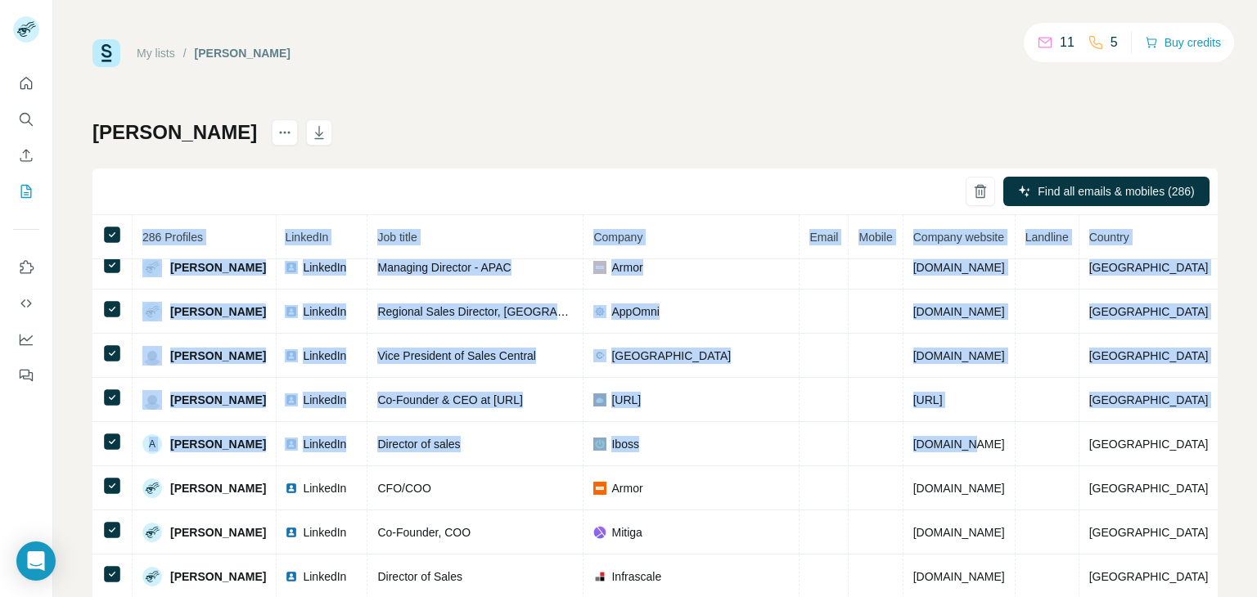
drag, startPoint x: 1134, startPoint y: 449, endPoint x: 1198, endPoint y: 423, distance: 69.0
click at [1198, 433] on div "286 Profiles Status LinkedIn Job title Company Email Mobile Company website Lan…" at bounding box center [654, 431] width 1125 height 432
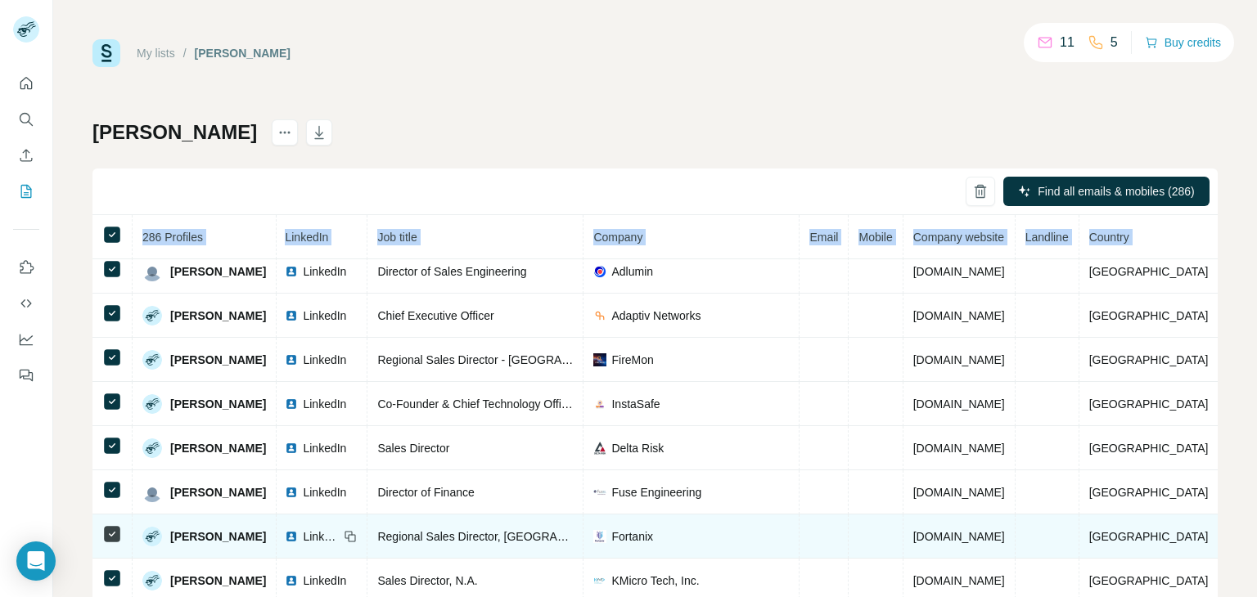
scroll to position [1401, 133]
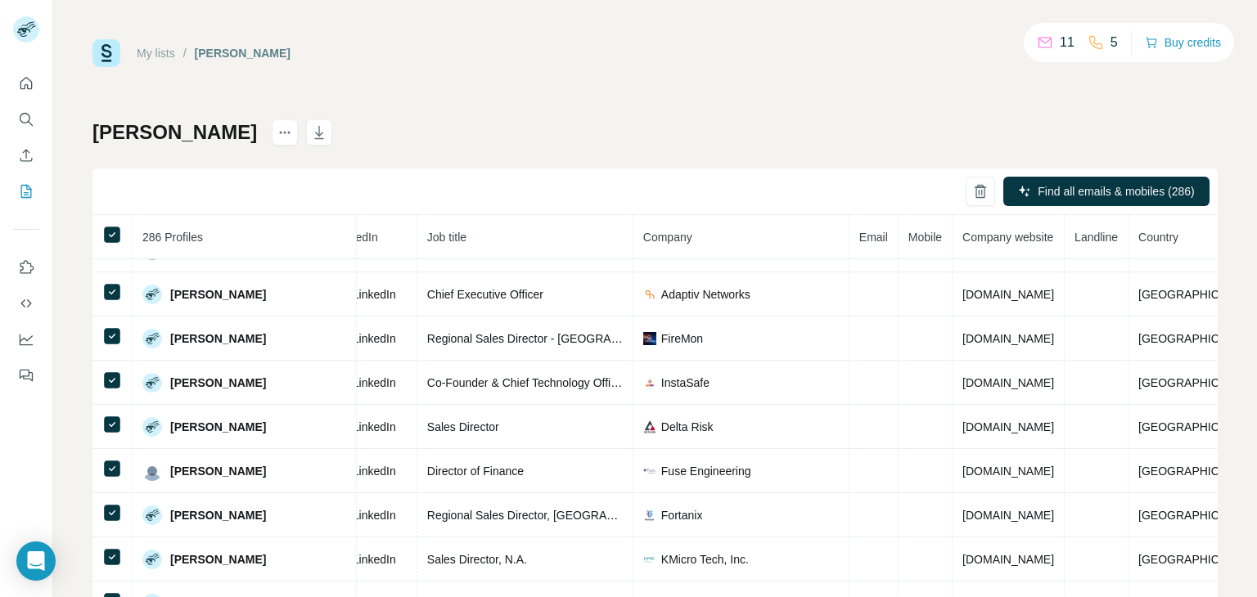
click at [661, 165] on div "Harshu Find all emails & mobiles (286) 286 Profiles Status LinkedIn Job title C…" at bounding box center [654, 383] width 1125 height 528
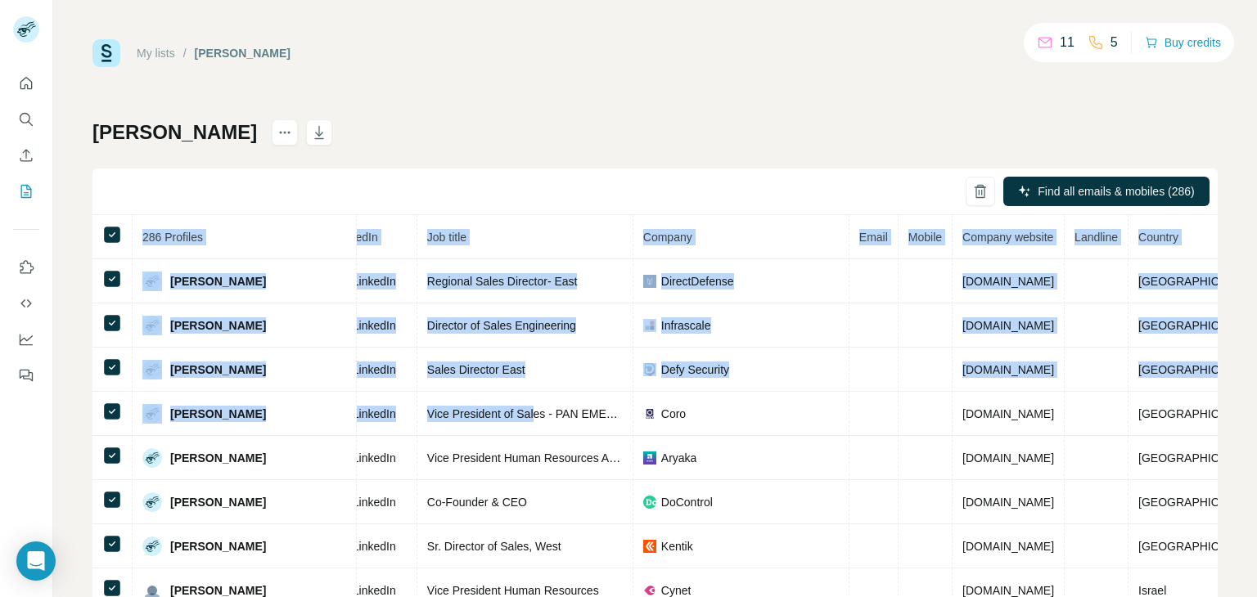
scroll to position [0, 0]
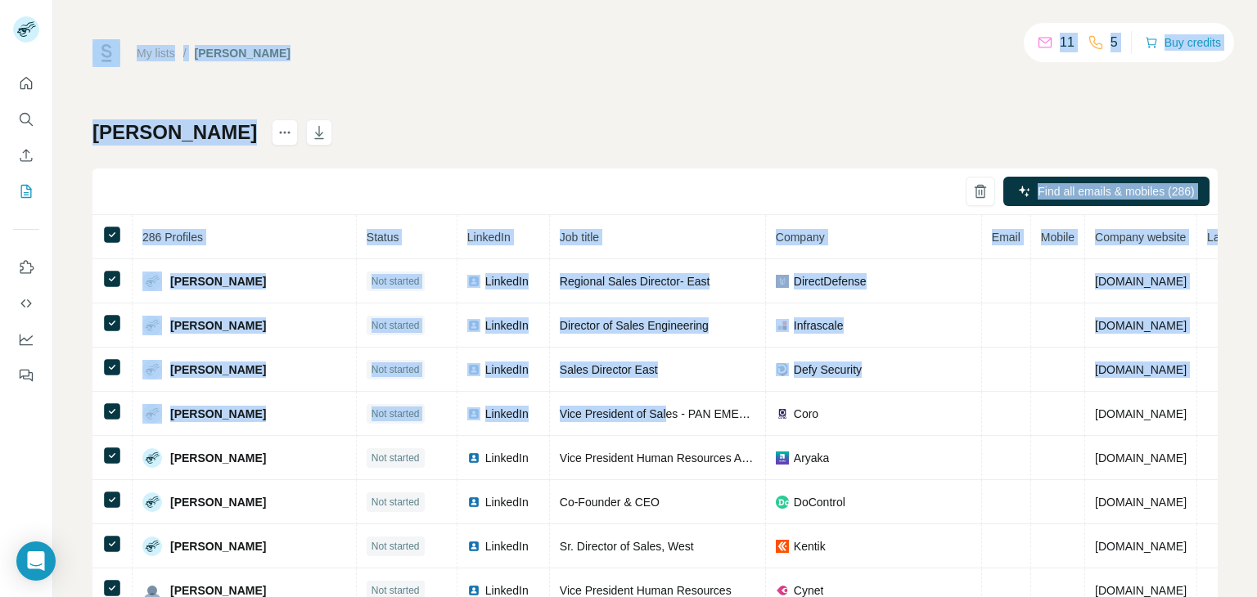
drag, startPoint x: 500, startPoint y: 414, endPoint x: 0, endPoint y: 387, distance: 500.8
click at [0, 387] on div "My lists / Harshu 11 5 Buy credits Harshu Find all emails & mobiles (286) 286 P…" at bounding box center [628, 298] width 1257 height 597
click at [528, 106] on div "My lists / Harshu 11 5 Buy credits Harshu Find all emails & mobiles (286) 286 P…" at bounding box center [654, 343] width 1125 height 608
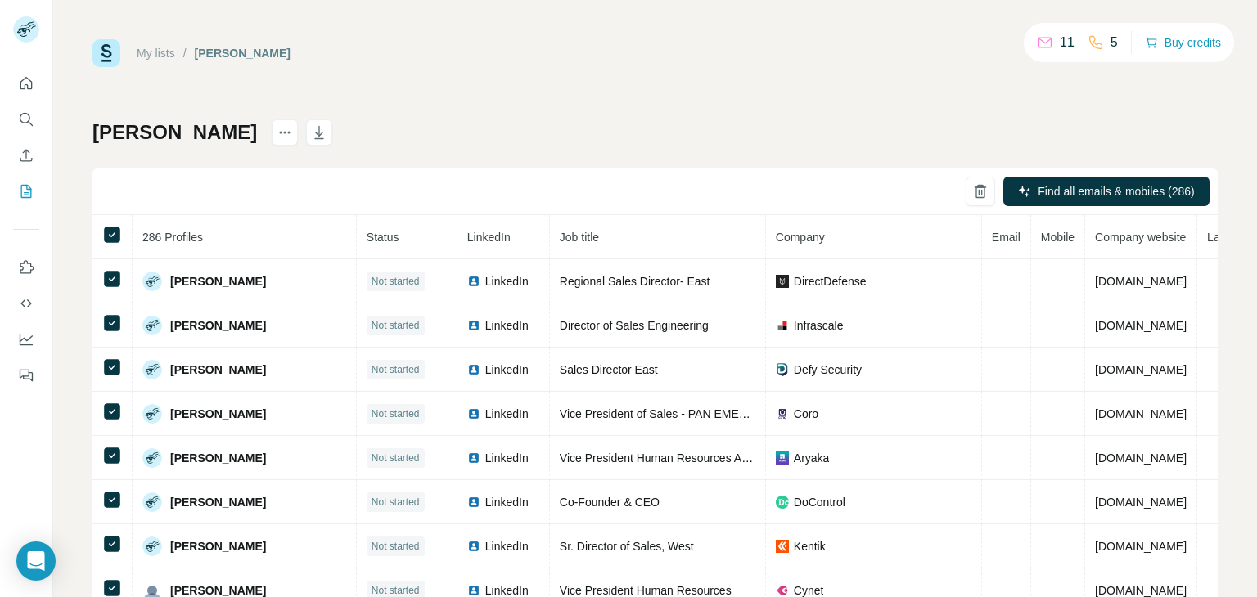
click at [992, 232] on span "Email" at bounding box center [1006, 237] width 29 height 13
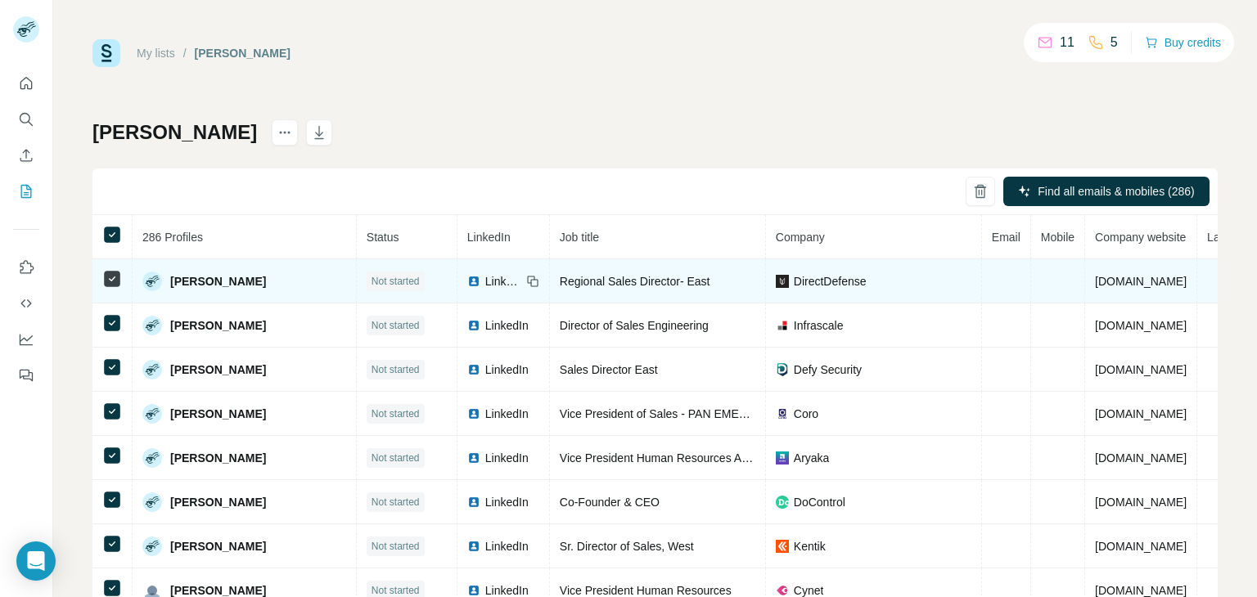
click at [995, 277] on td at bounding box center [1006, 281] width 49 height 44
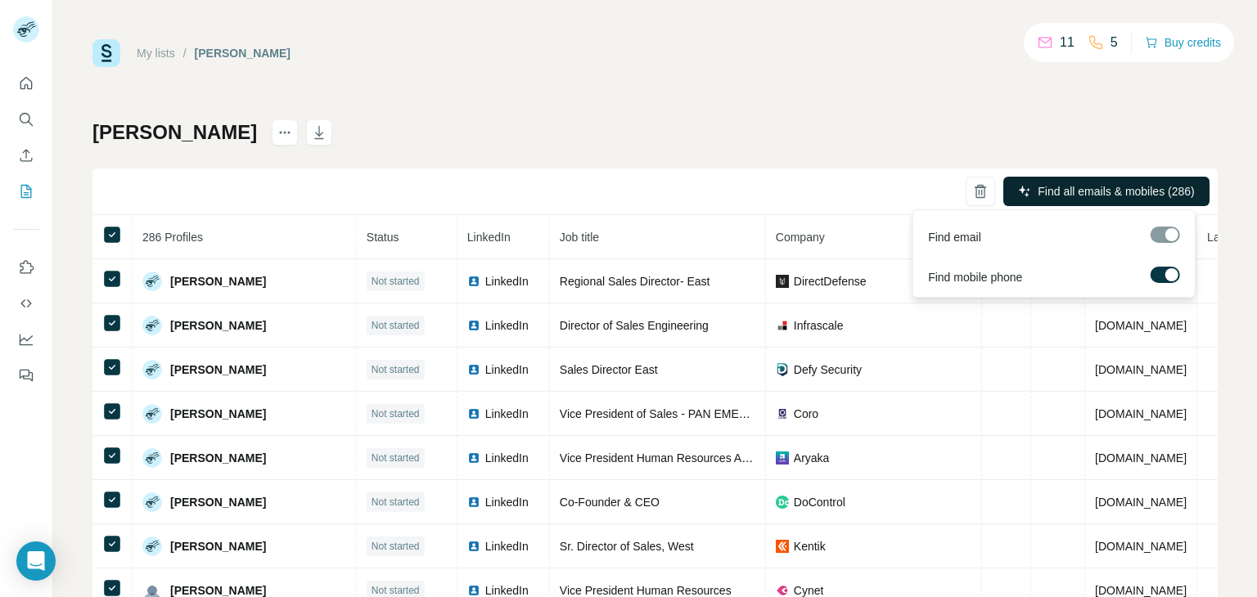
click at [1074, 189] on span "Find all emails & mobiles (286)" at bounding box center [1116, 191] width 156 height 16
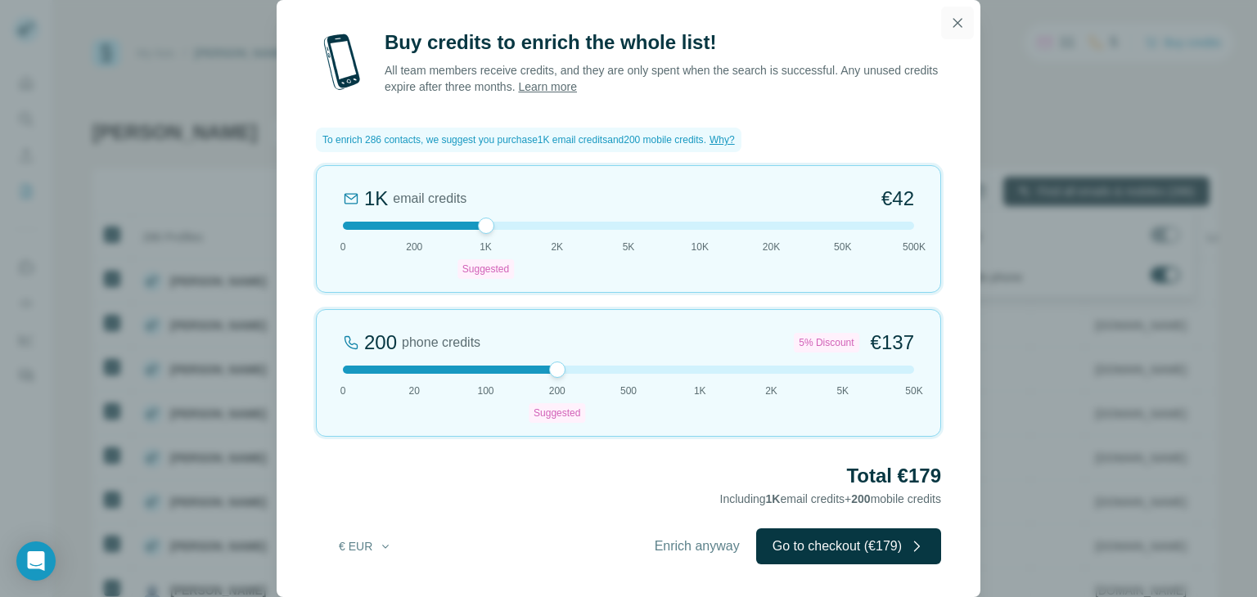
click at [956, 29] on icon "button" at bounding box center [957, 23] width 16 height 16
